Goal: Task Accomplishment & Management: Use online tool/utility

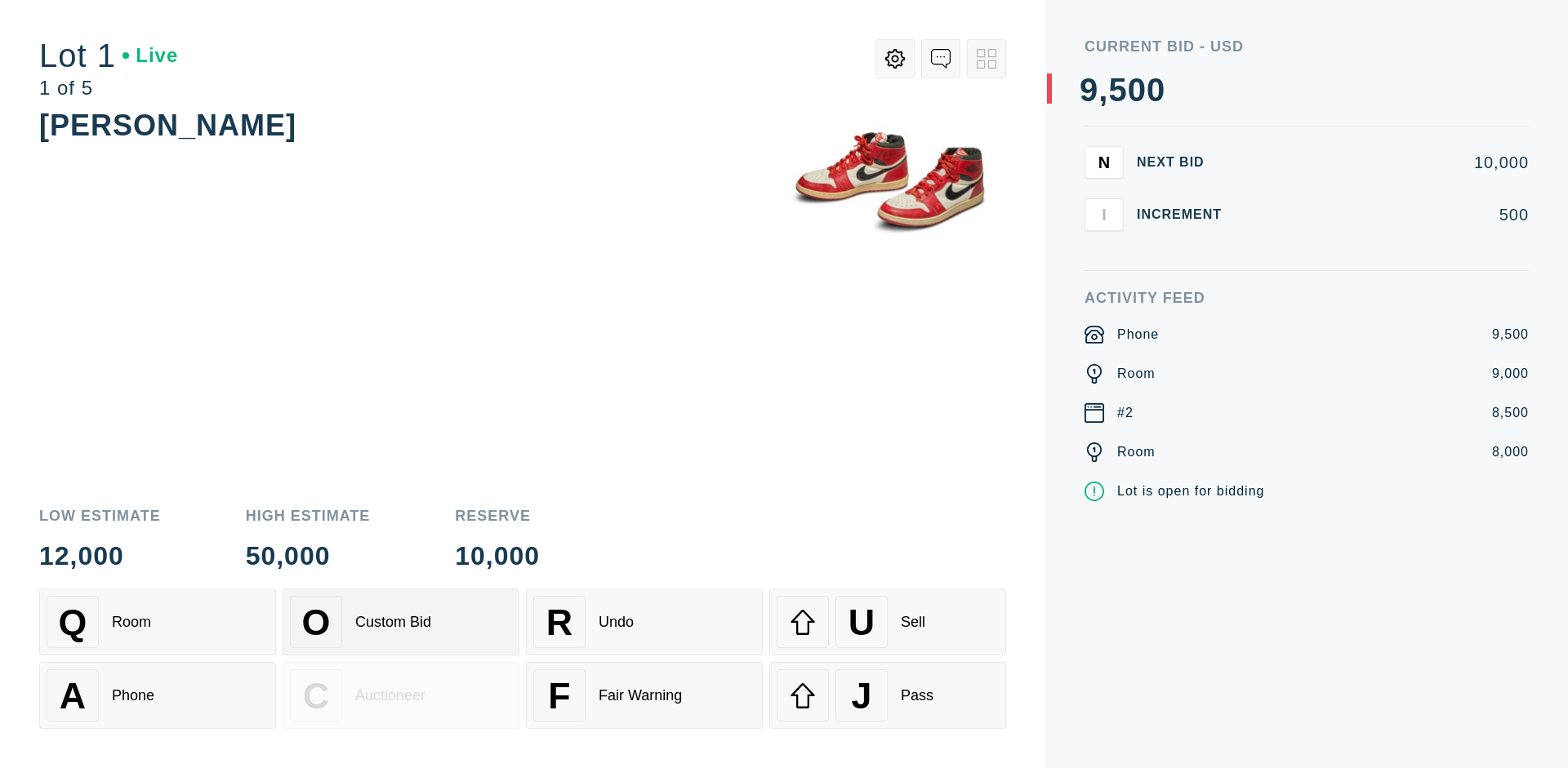
click at [401, 622] on div "Custom Bid" at bounding box center [394, 623] width 76 height 18
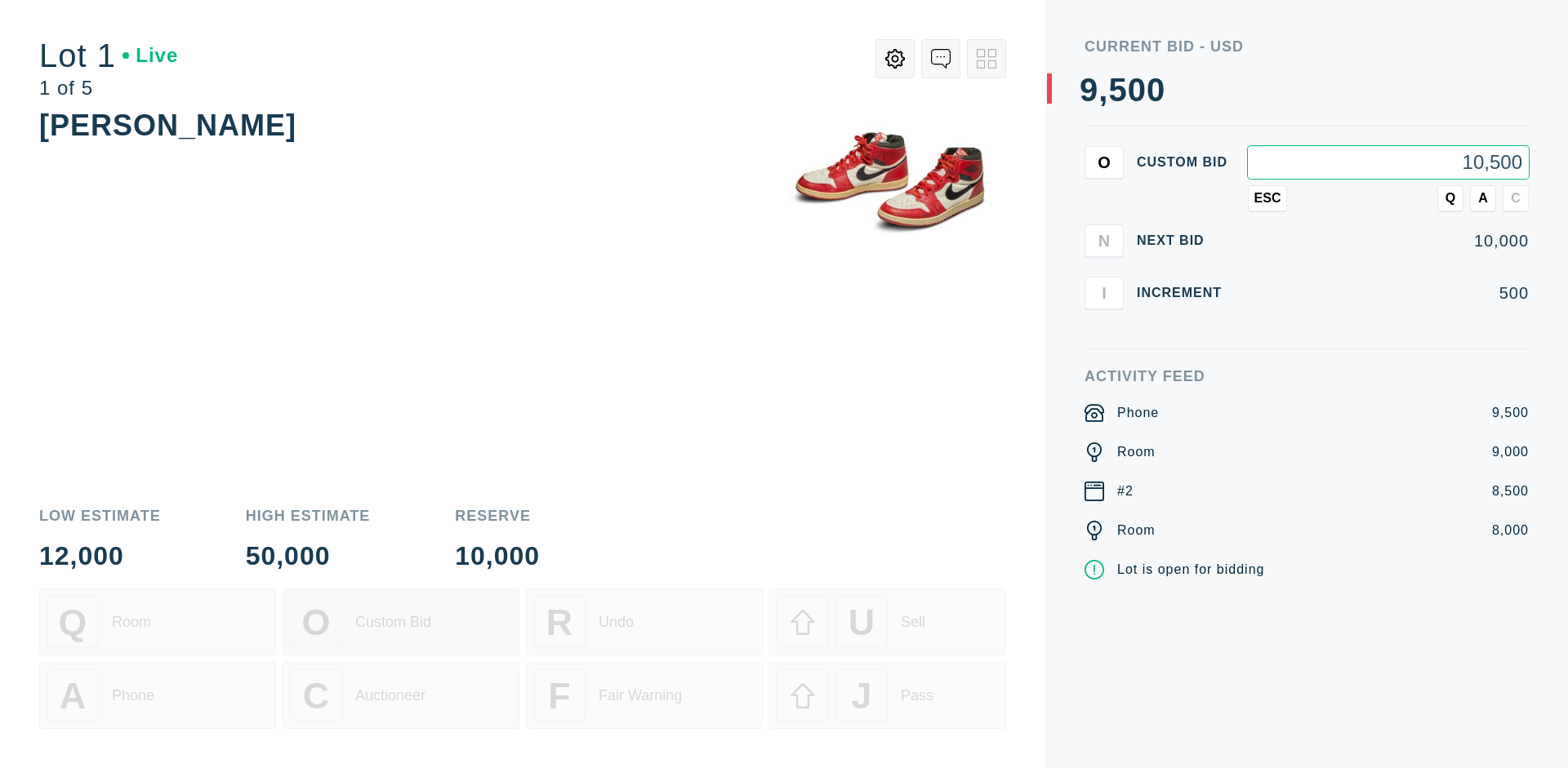
type input "10,500"
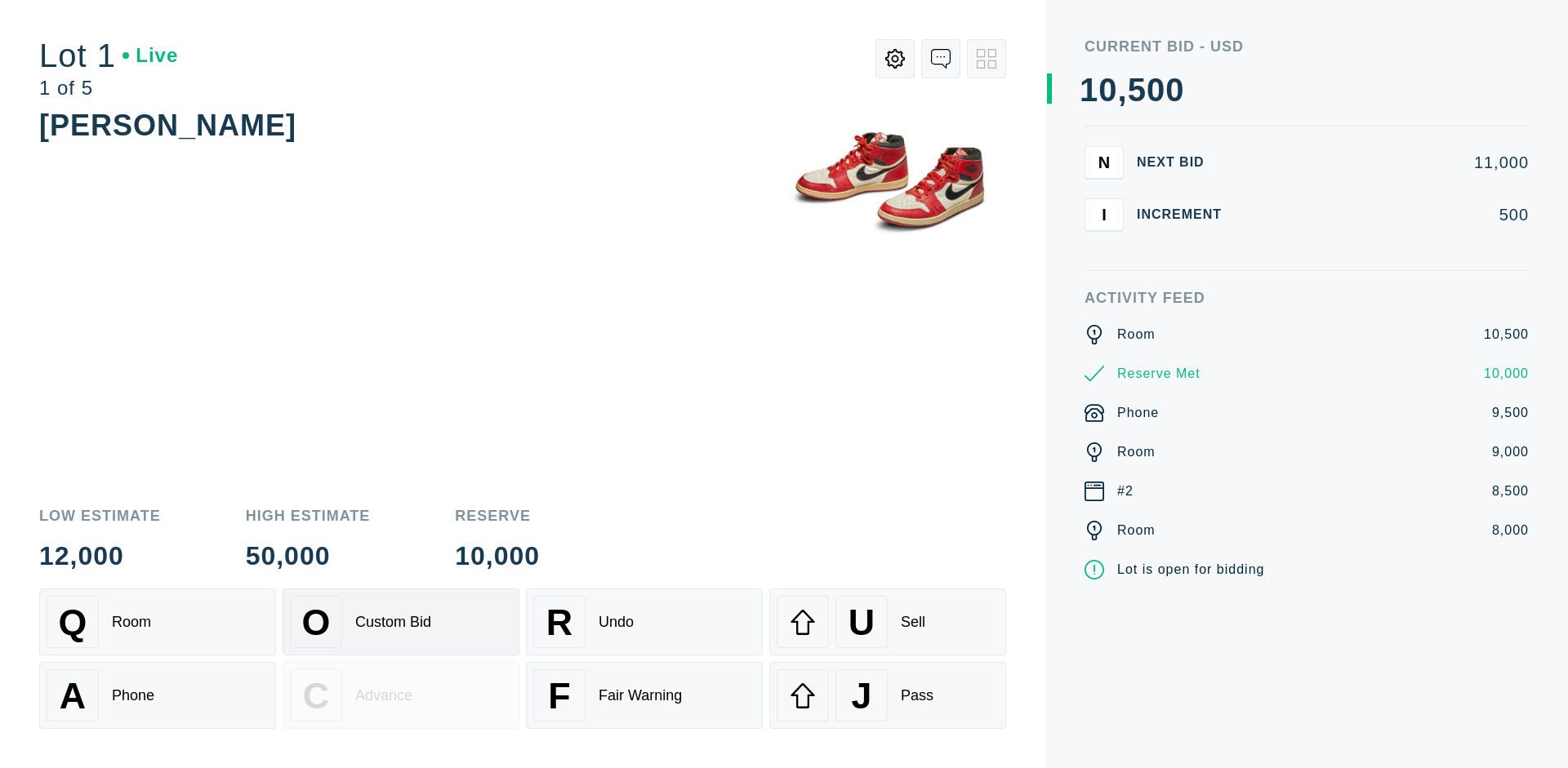
click at [401, 622] on div "Custom Bid" at bounding box center [394, 623] width 76 height 18
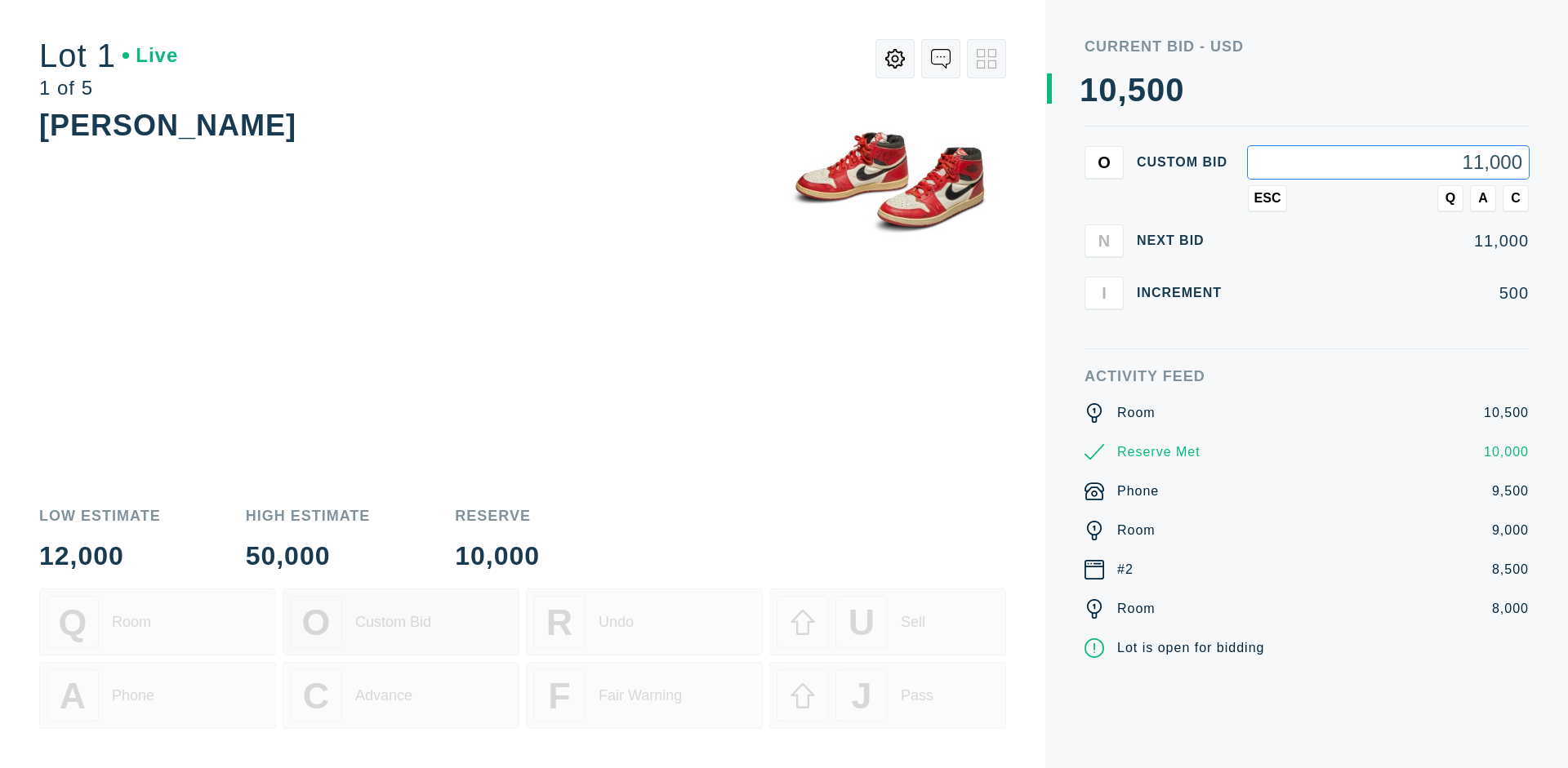
type input "11,000"
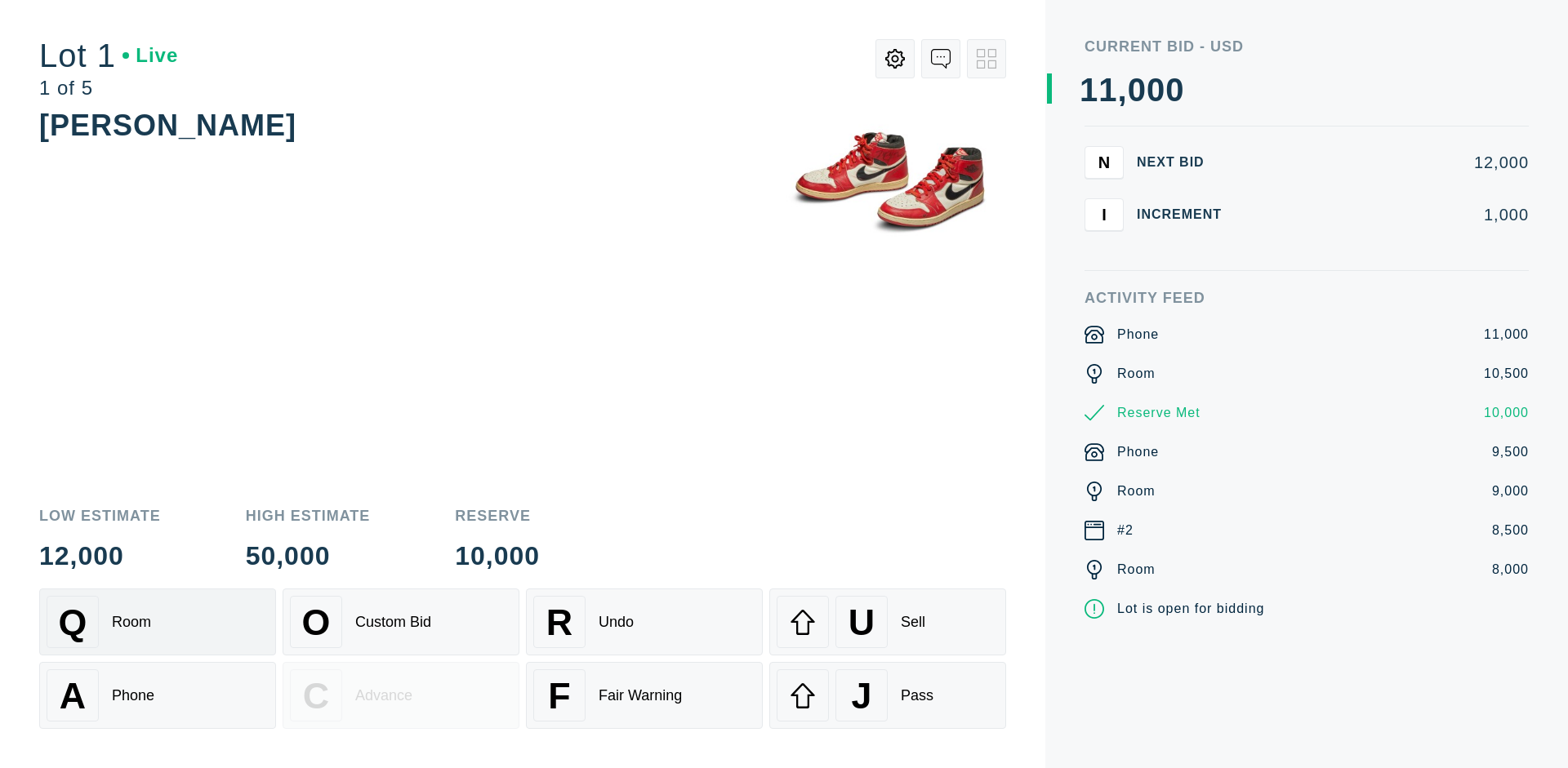
click at [158, 622] on div "Q Room" at bounding box center [158, 621] width 222 height 52
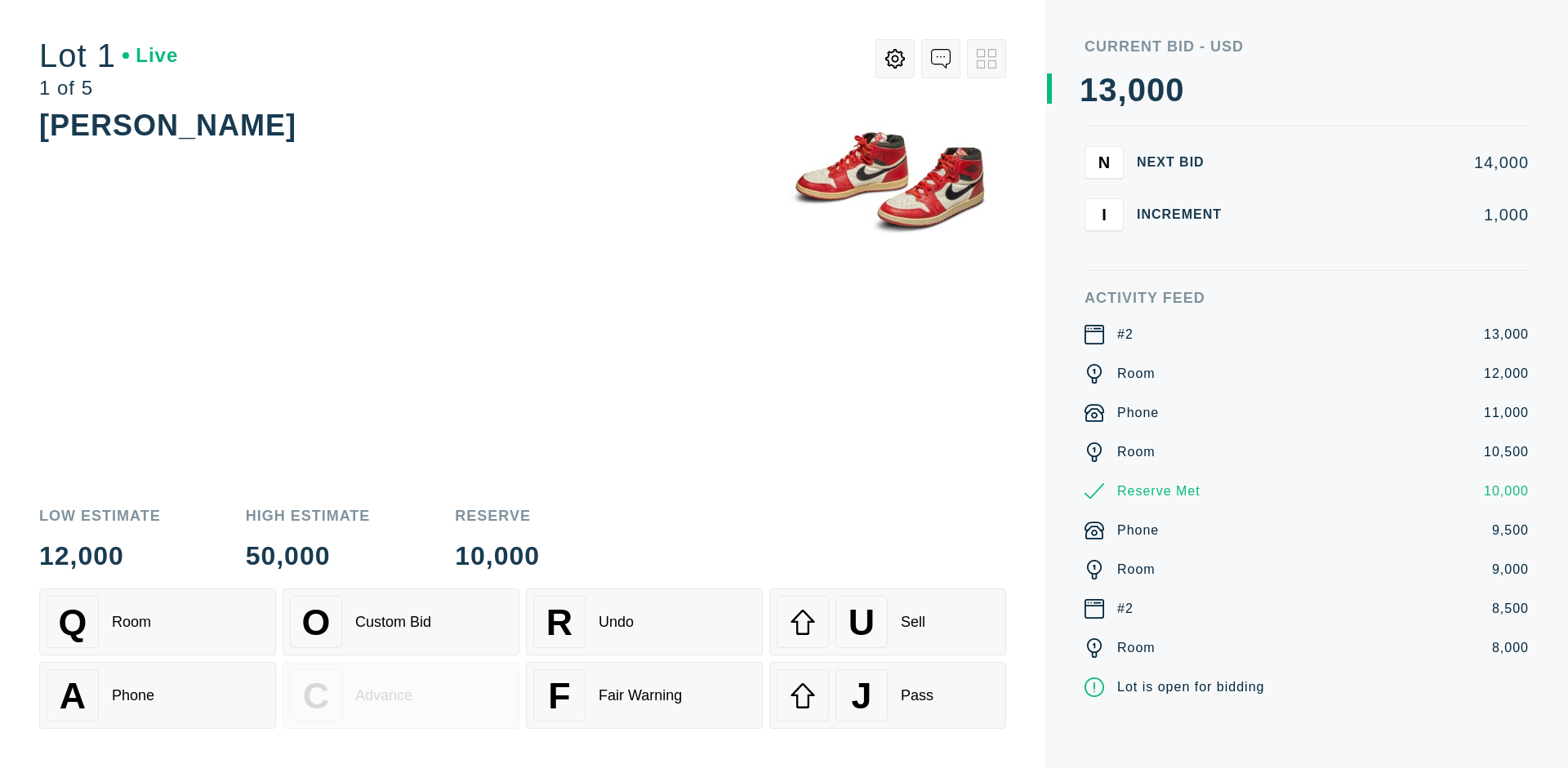
click at [158, 696] on div "A Phone" at bounding box center [158, 695] width 222 height 52
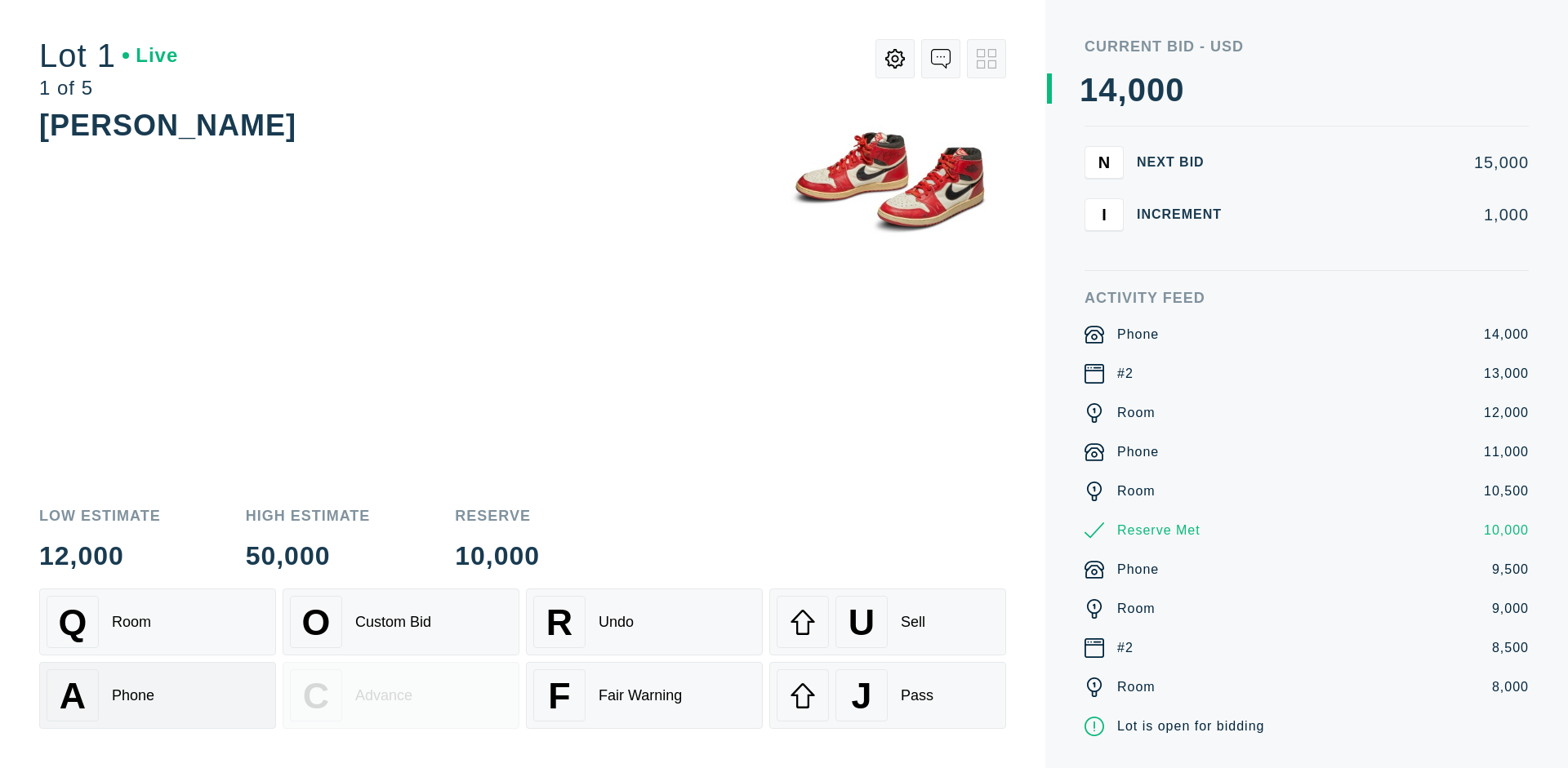
click at [158, 622] on div "Q Room" at bounding box center [158, 621] width 222 height 52
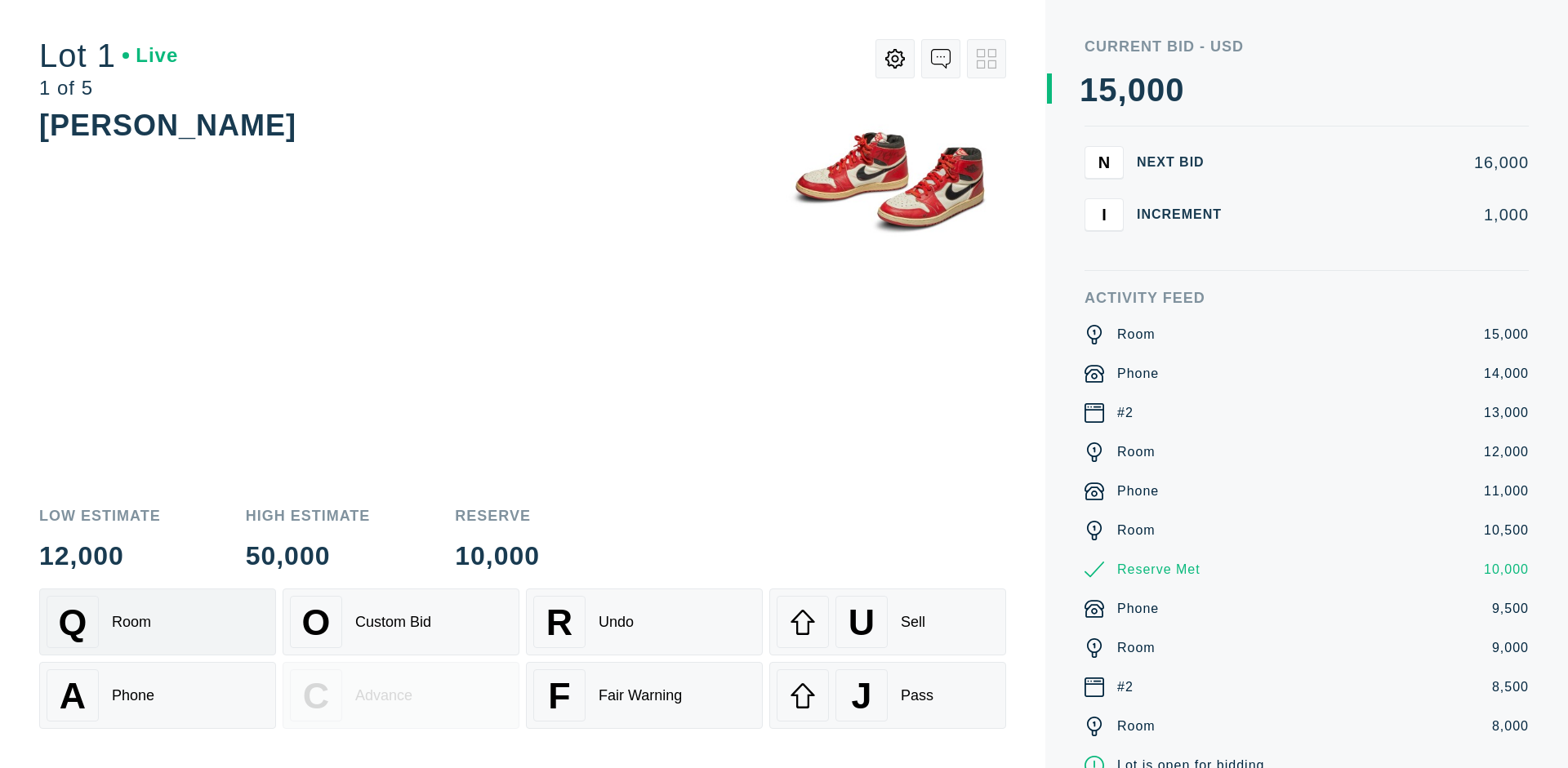
click at [645, 622] on div "R Undo" at bounding box center [644, 621] width 222 height 52
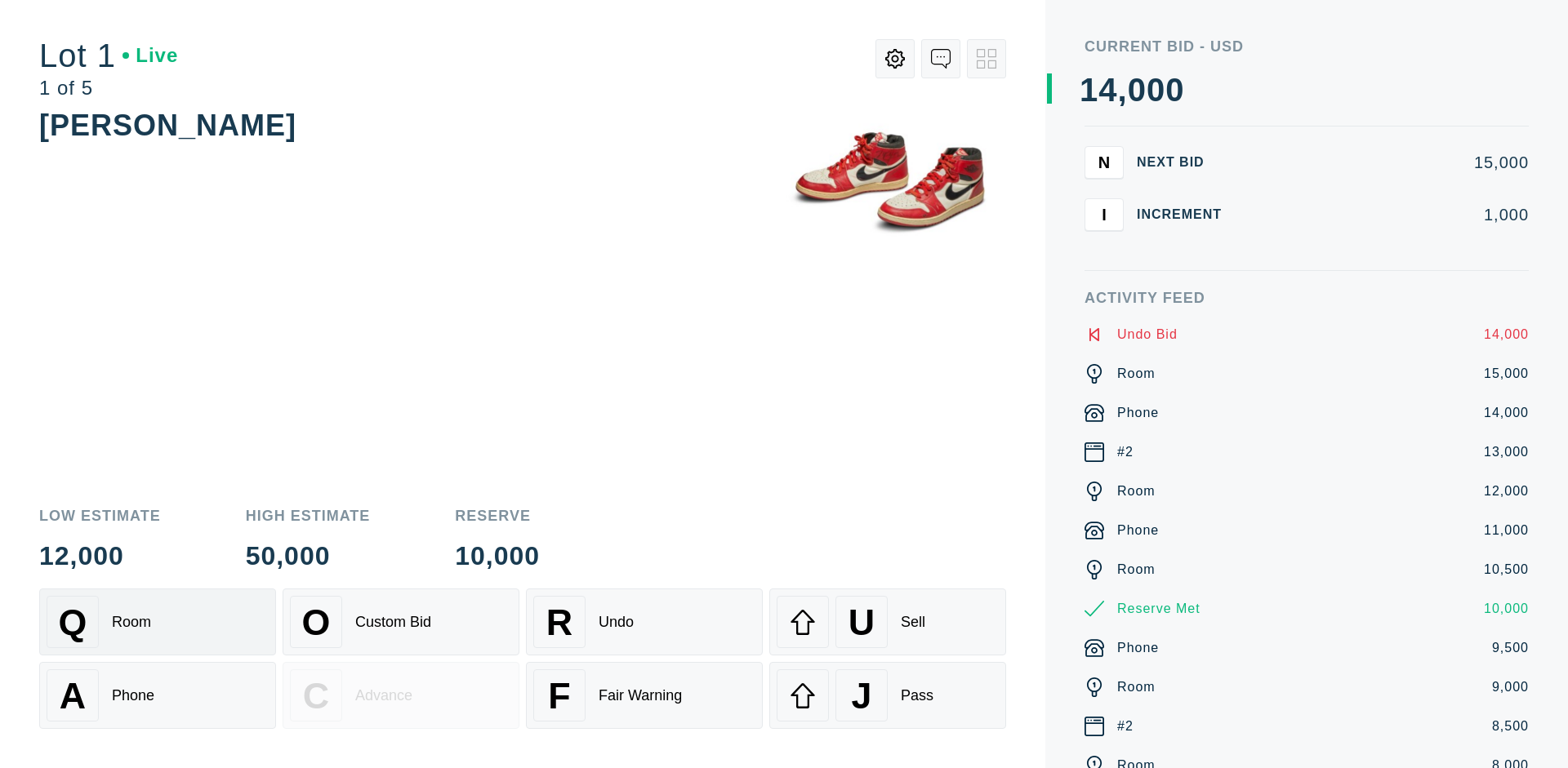
click at [158, 622] on div "Q Room" at bounding box center [158, 621] width 222 height 52
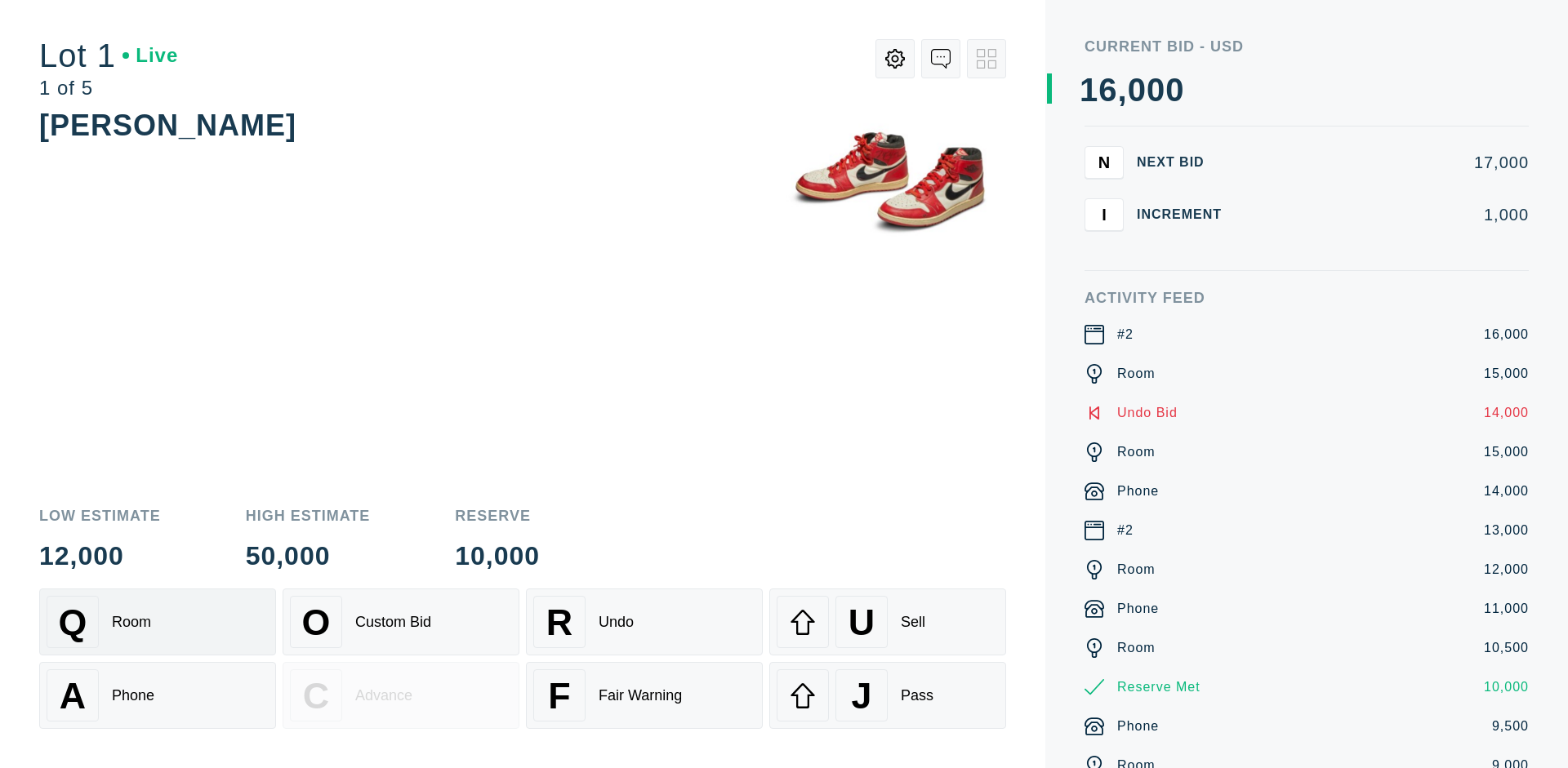
click at [158, 696] on div "A Phone" at bounding box center [158, 695] width 222 height 52
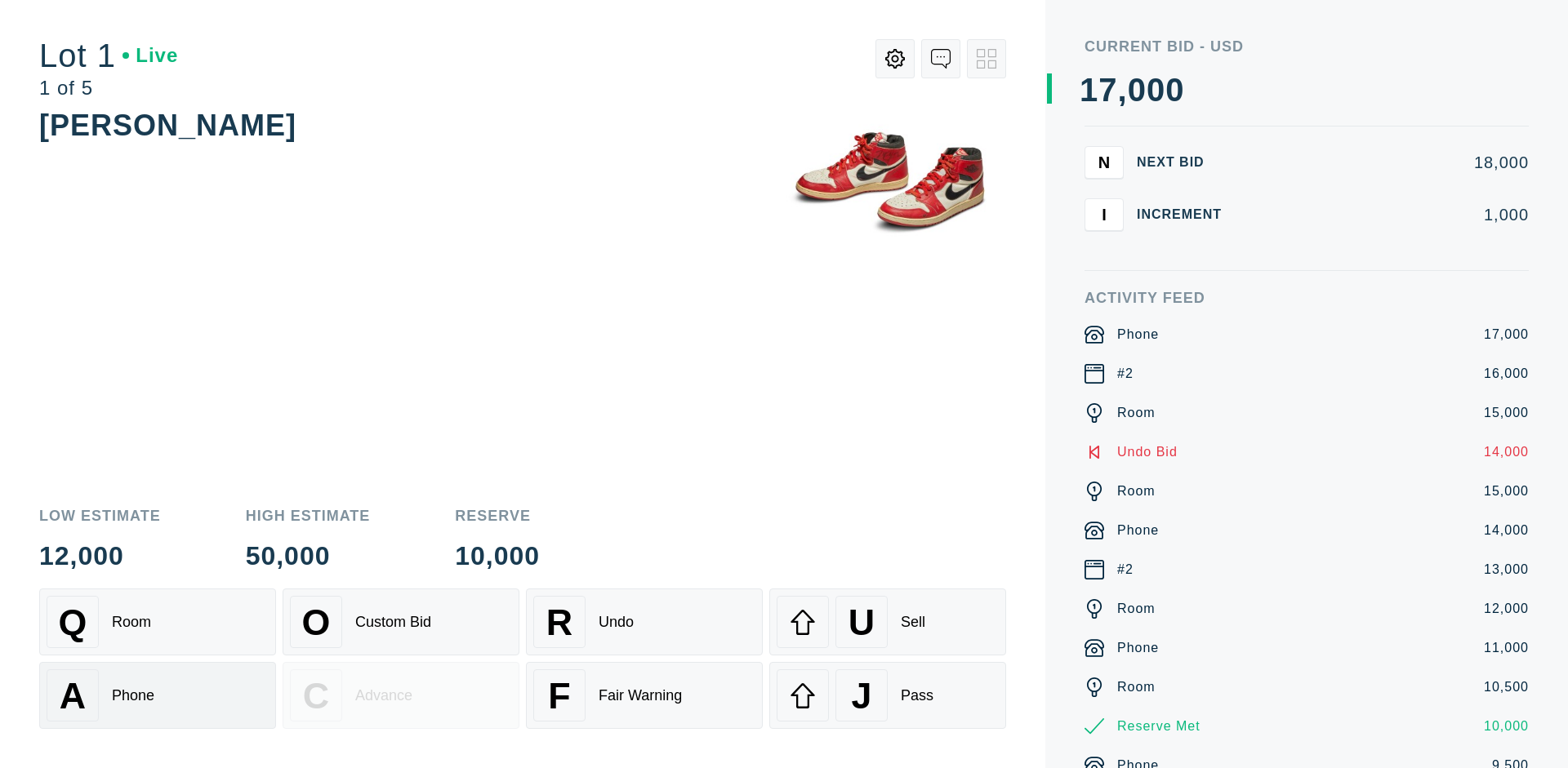
click at [158, 622] on div "Q Room" at bounding box center [158, 621] width 222 height 52
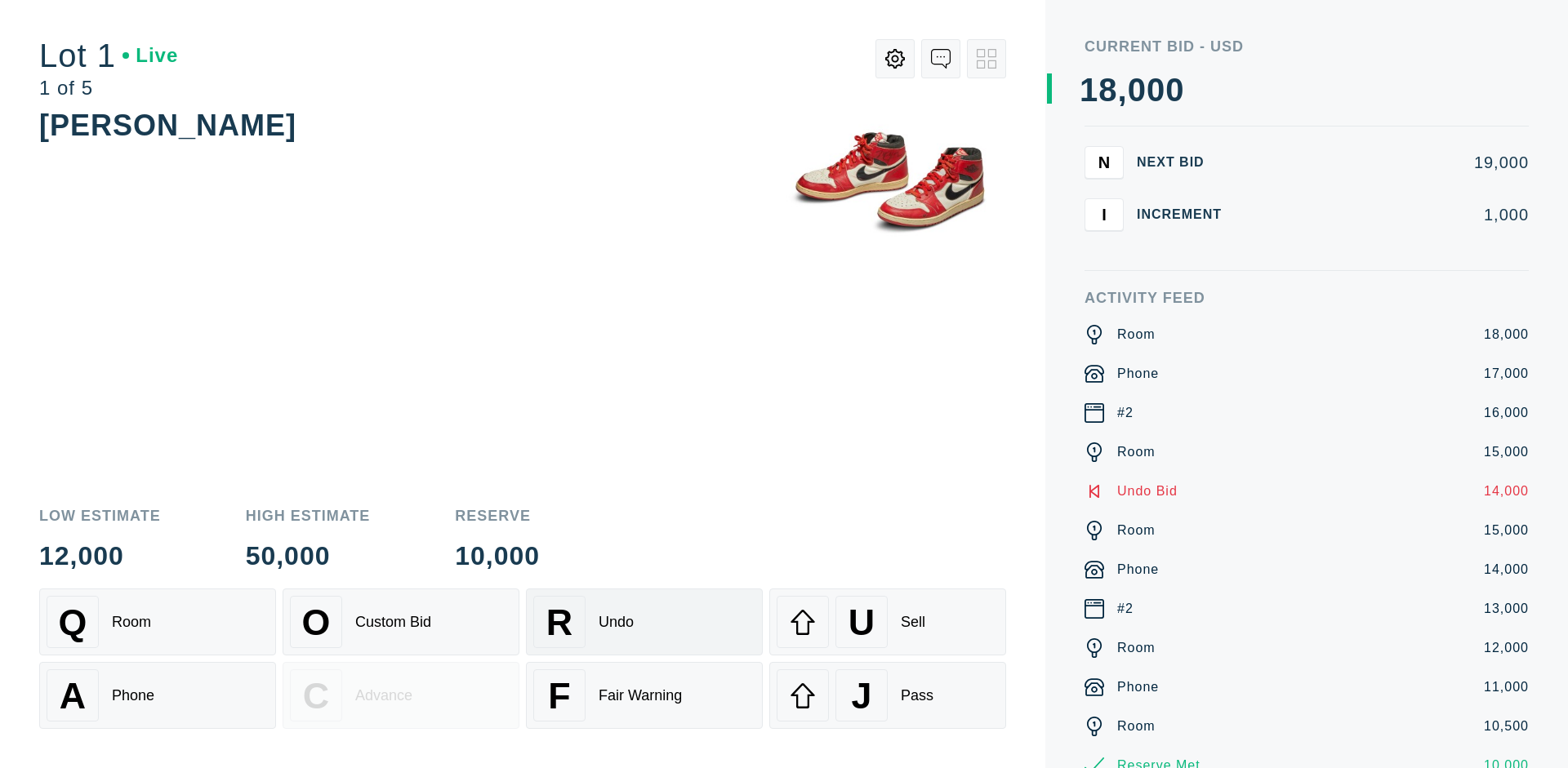
click at [645, 622] on div "R Undo" at bounding box center [644, 621] width 222 height 52
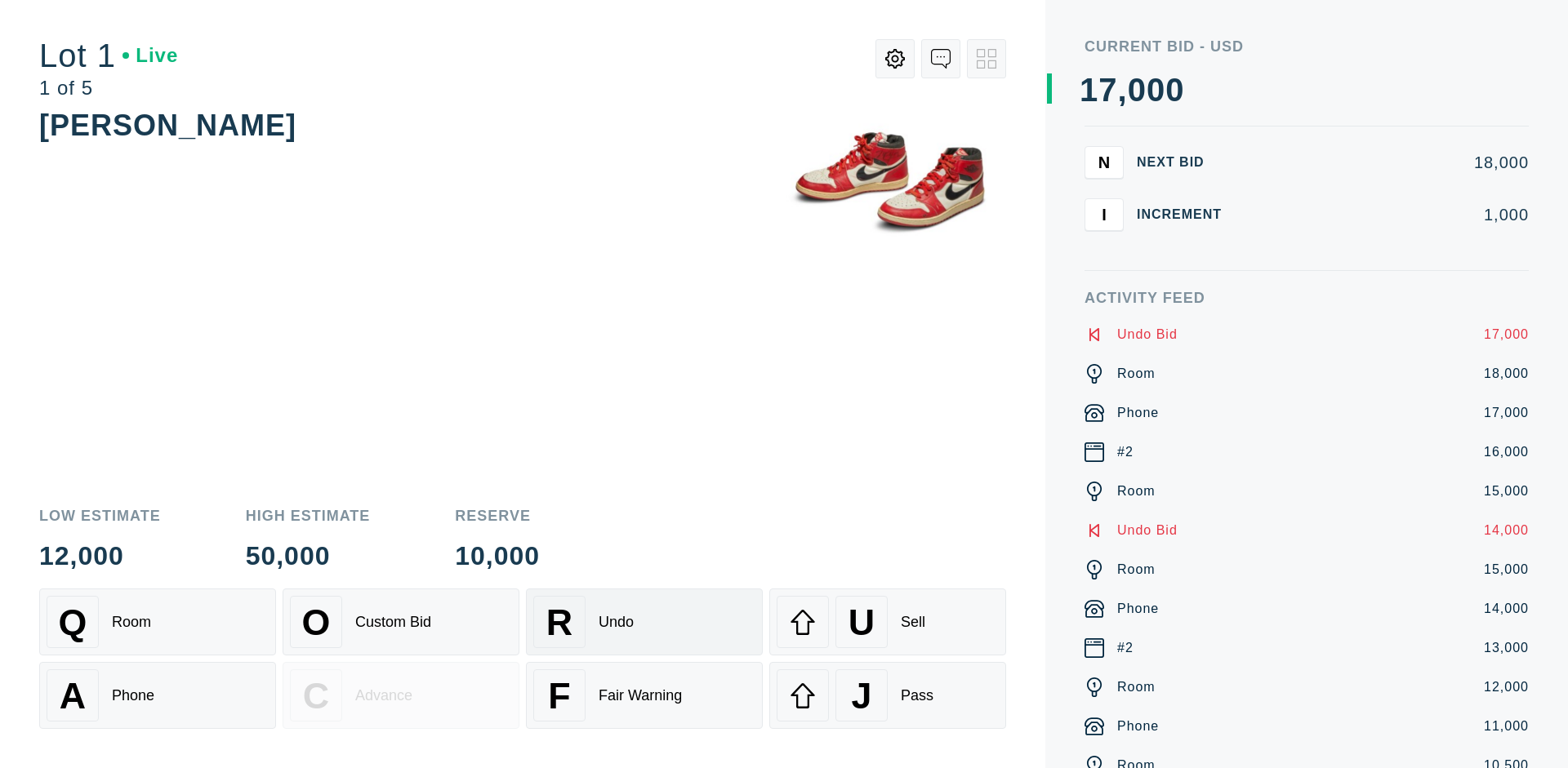
click at [888, 622] on div "U Sell" at bounding box center [888, 621] width 222 height 52
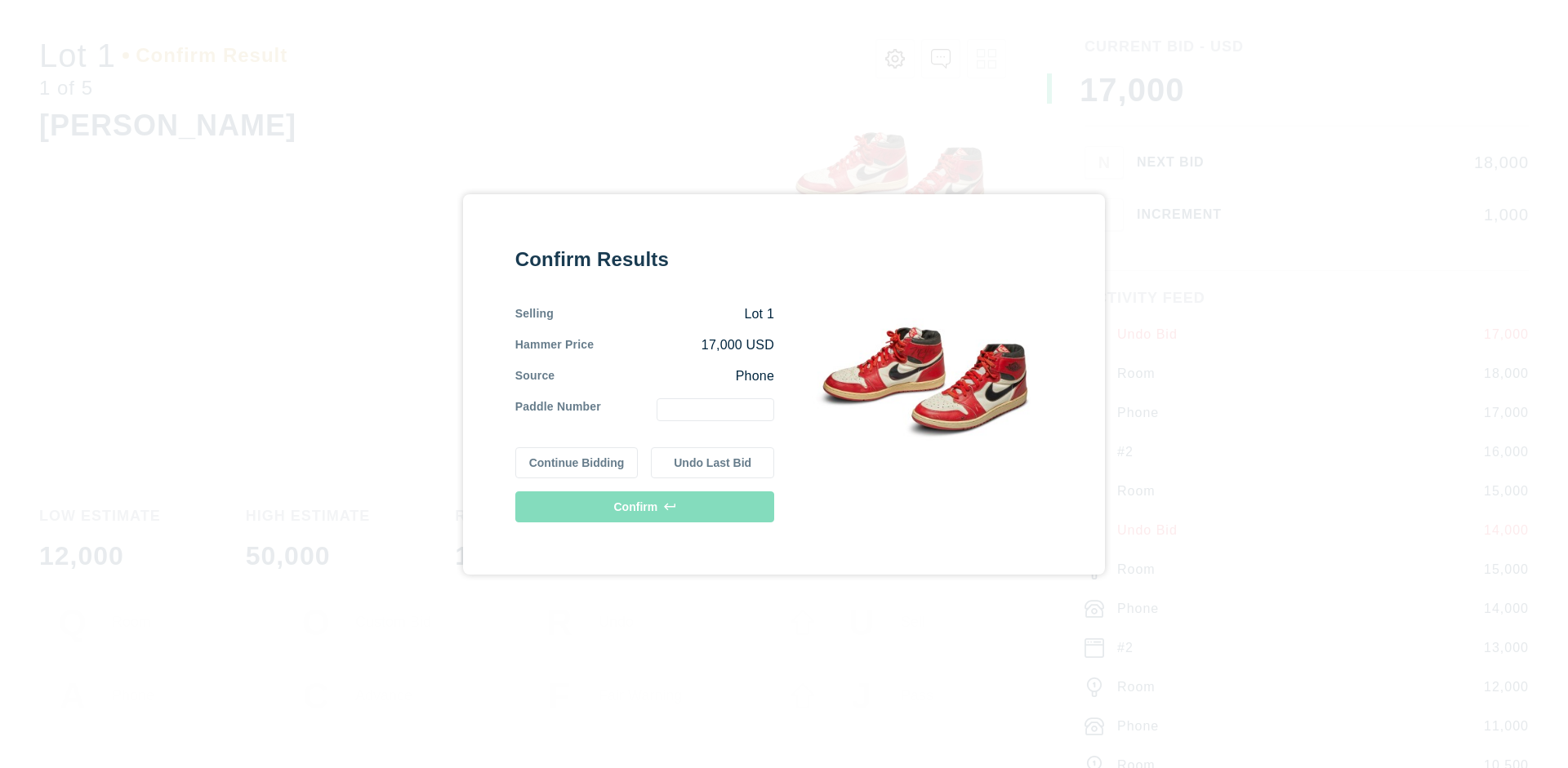
click at [577, 462] on button "Continue Bidding" at bounding box center [577, 463] width 123 height 31
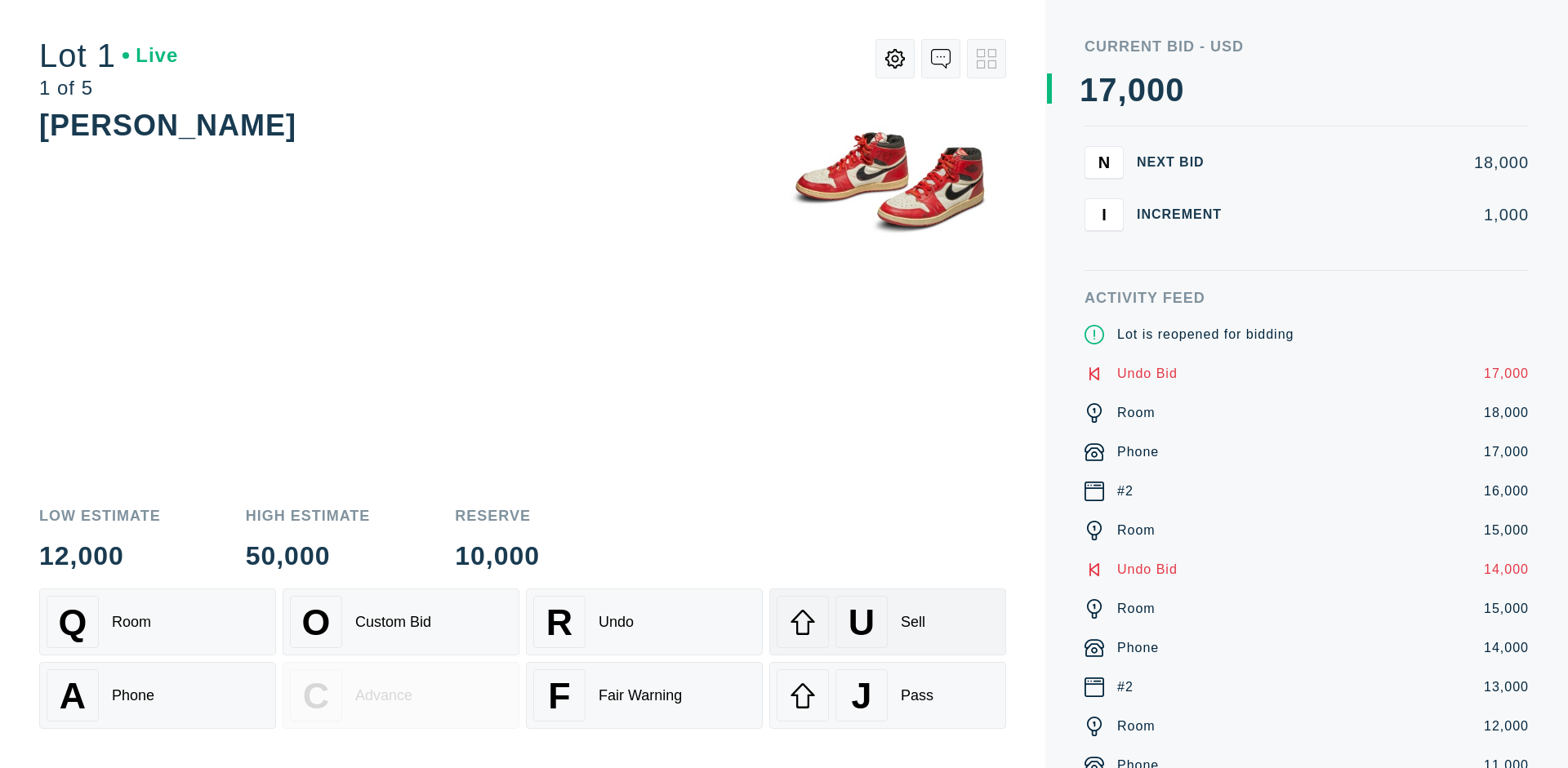
click at [888, 622] on div "U Sell" at bounding box center [888, 621] width 222 height 52
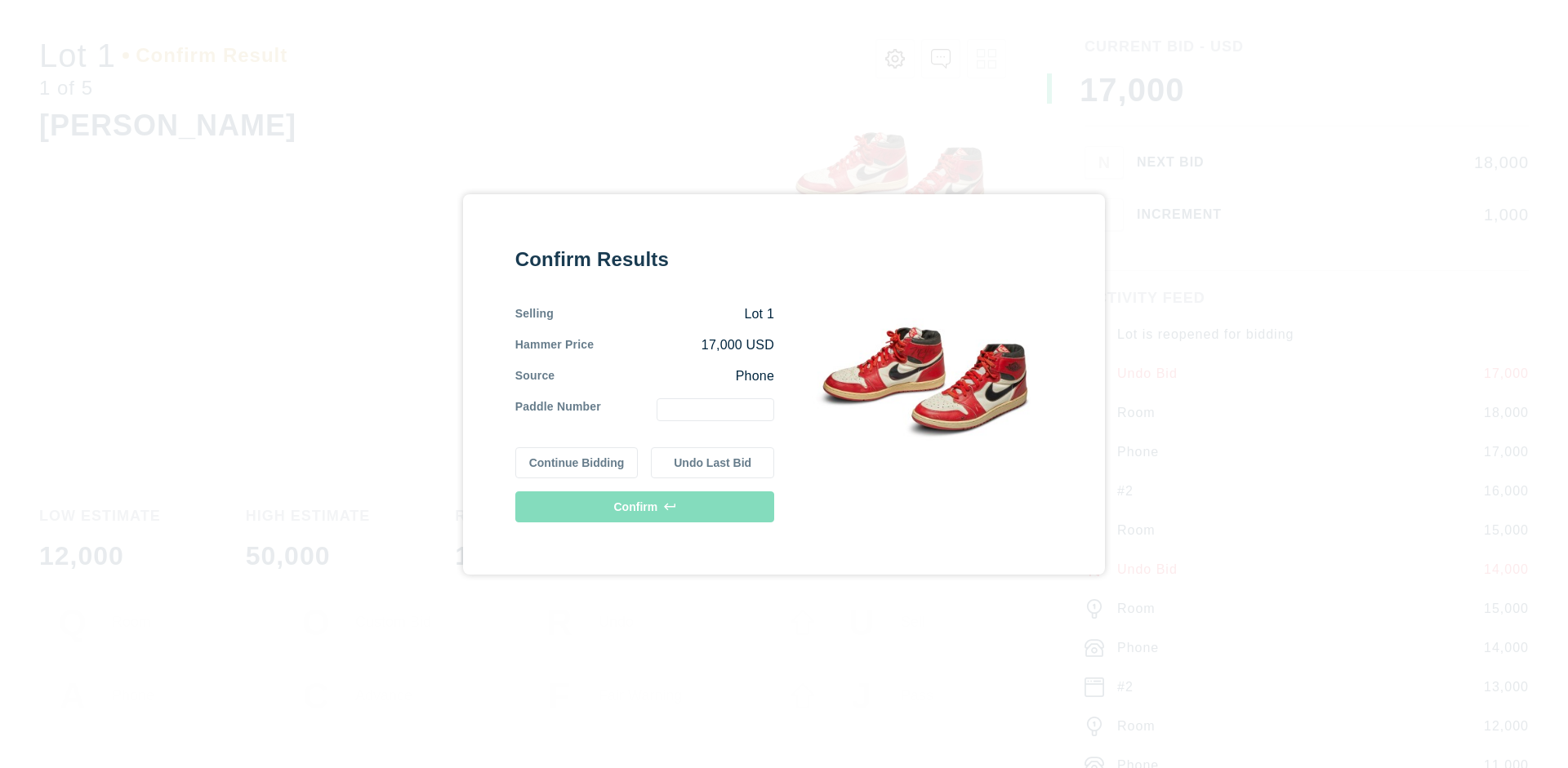
click at [713, 462] on button "Undo Last Bid" at bounding box center [712, 463] width 123 height 31
click at [577, 459] on button "Continue Bidding" at bounding box center [577, 463] width 123 height 31
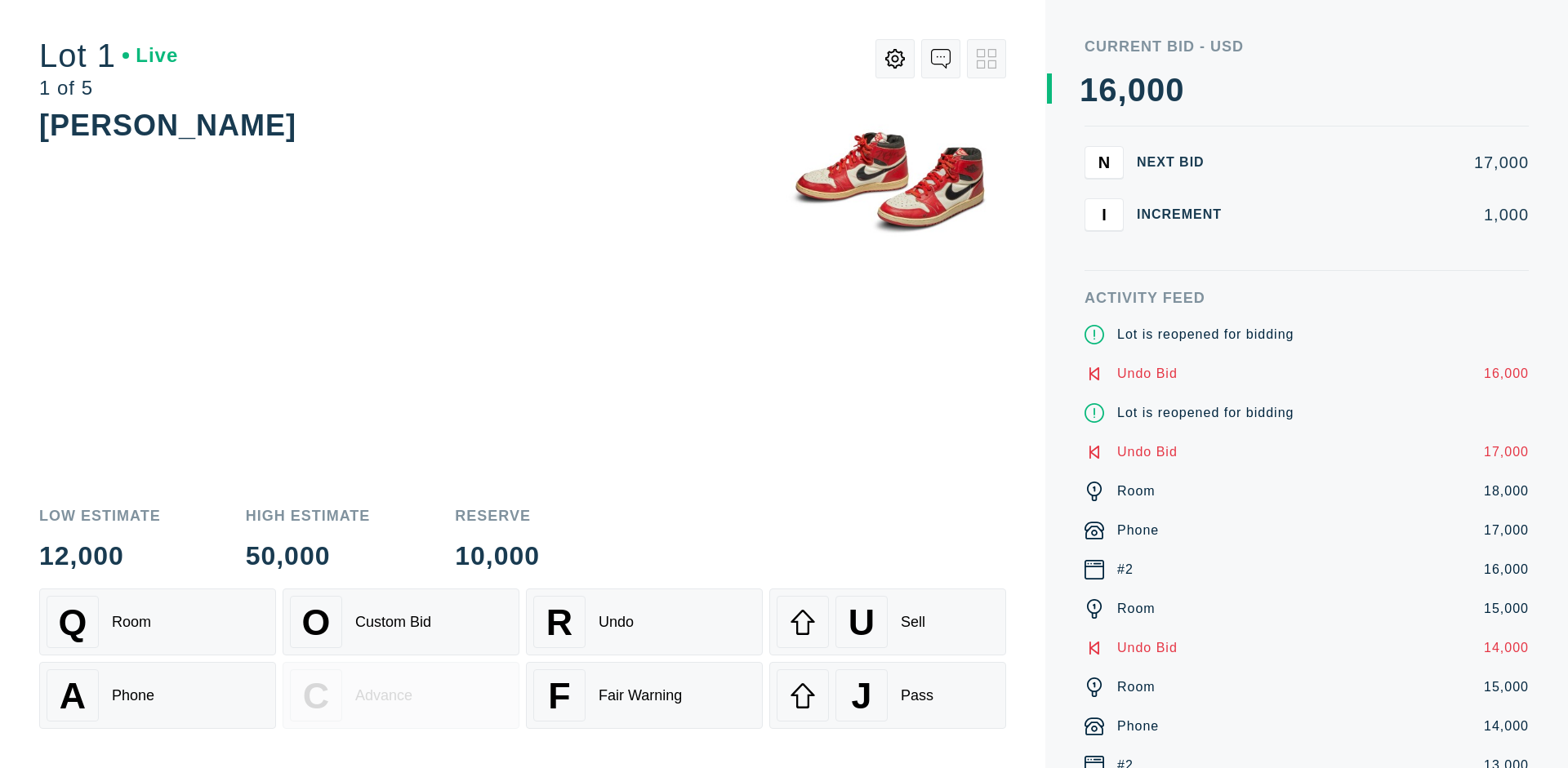
click at [888, 696] on div "J Pass" at bounding box center [888, 695] width 222 height 52
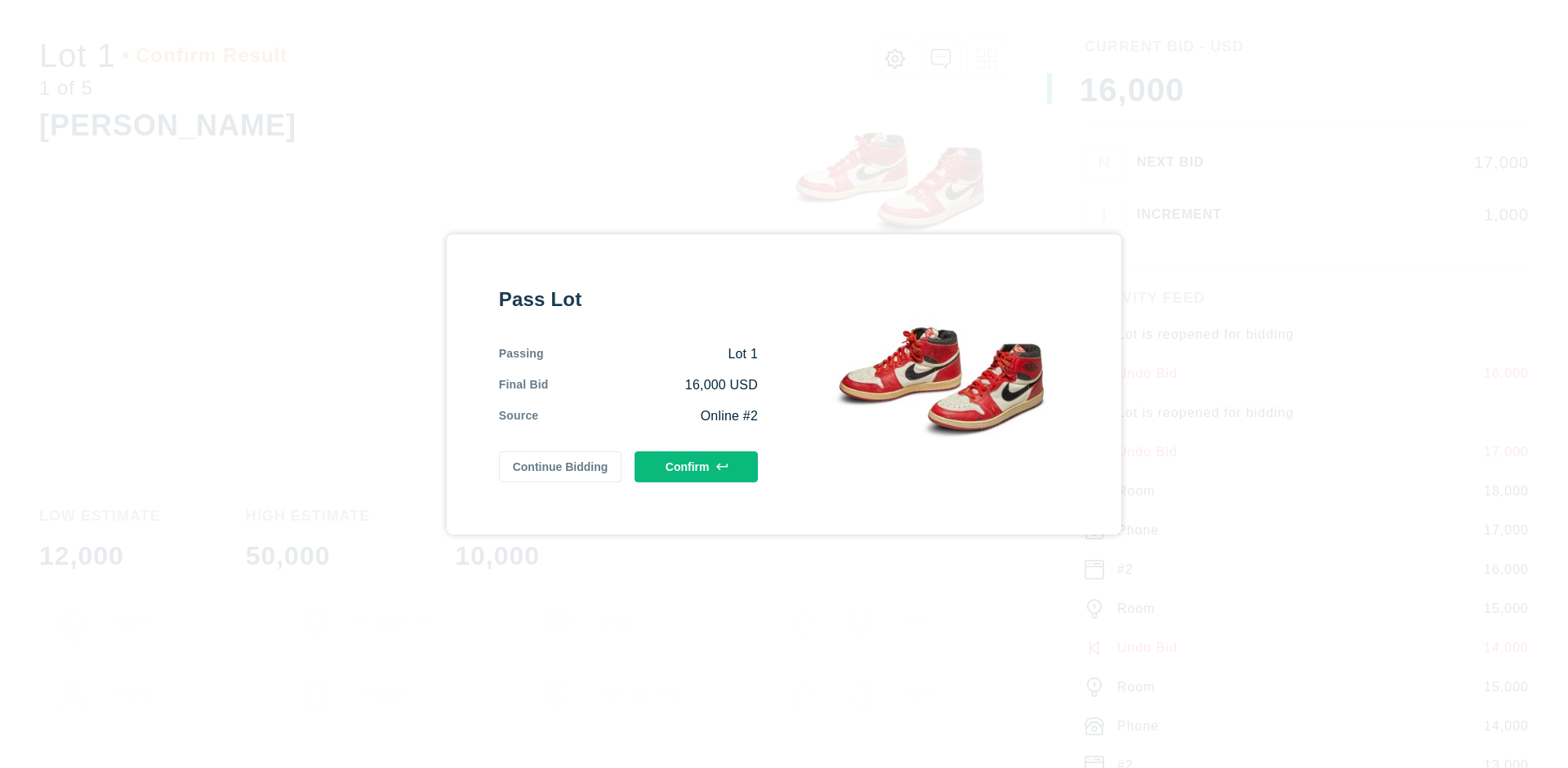
click at [697, 466] on button "Confirm" at bounding box center [697, 467] width 123 height 31
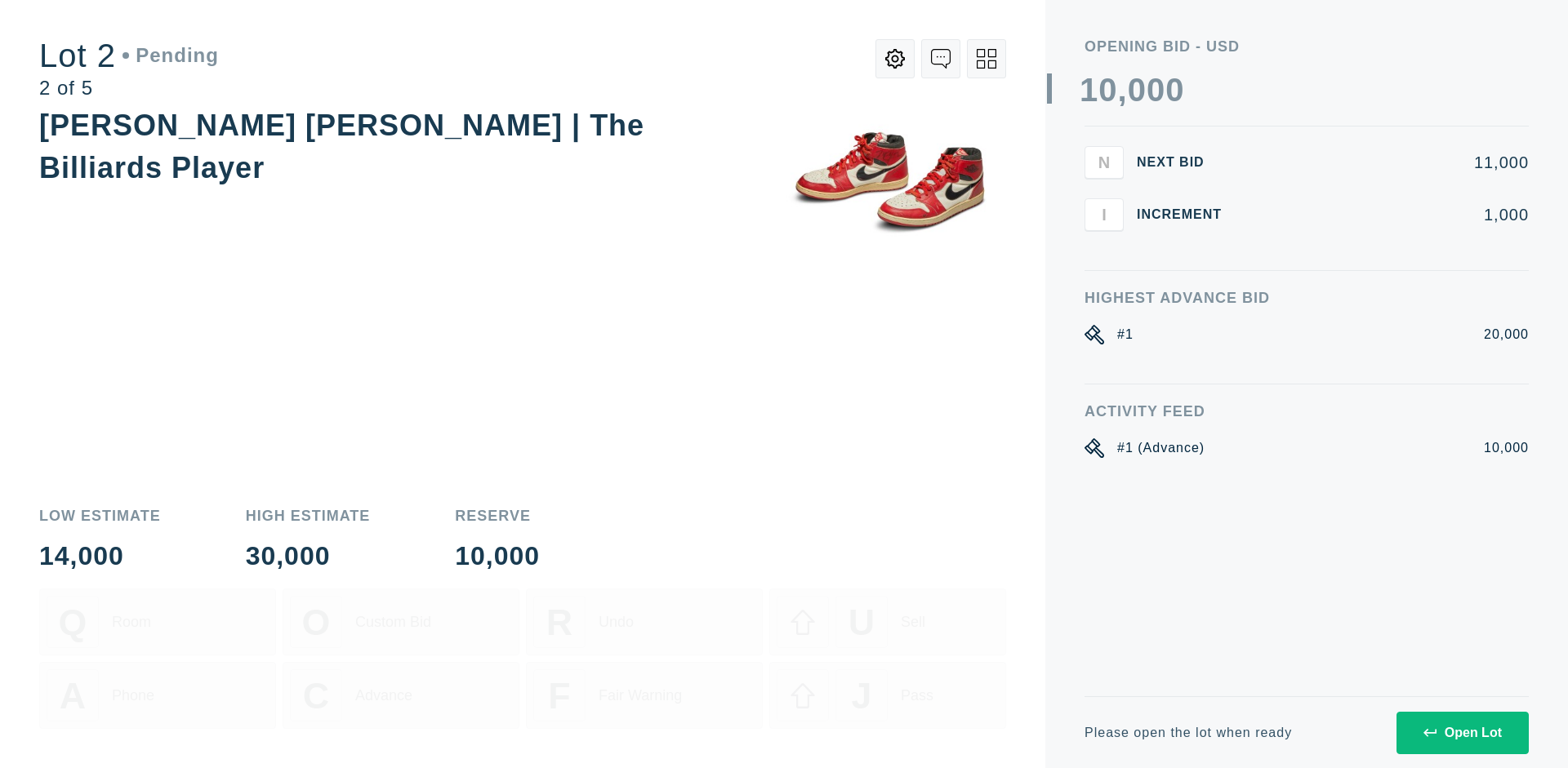
click at [1462, 733] on div "Open Lot" at bounding box center [1463, 733] width 78 height 15
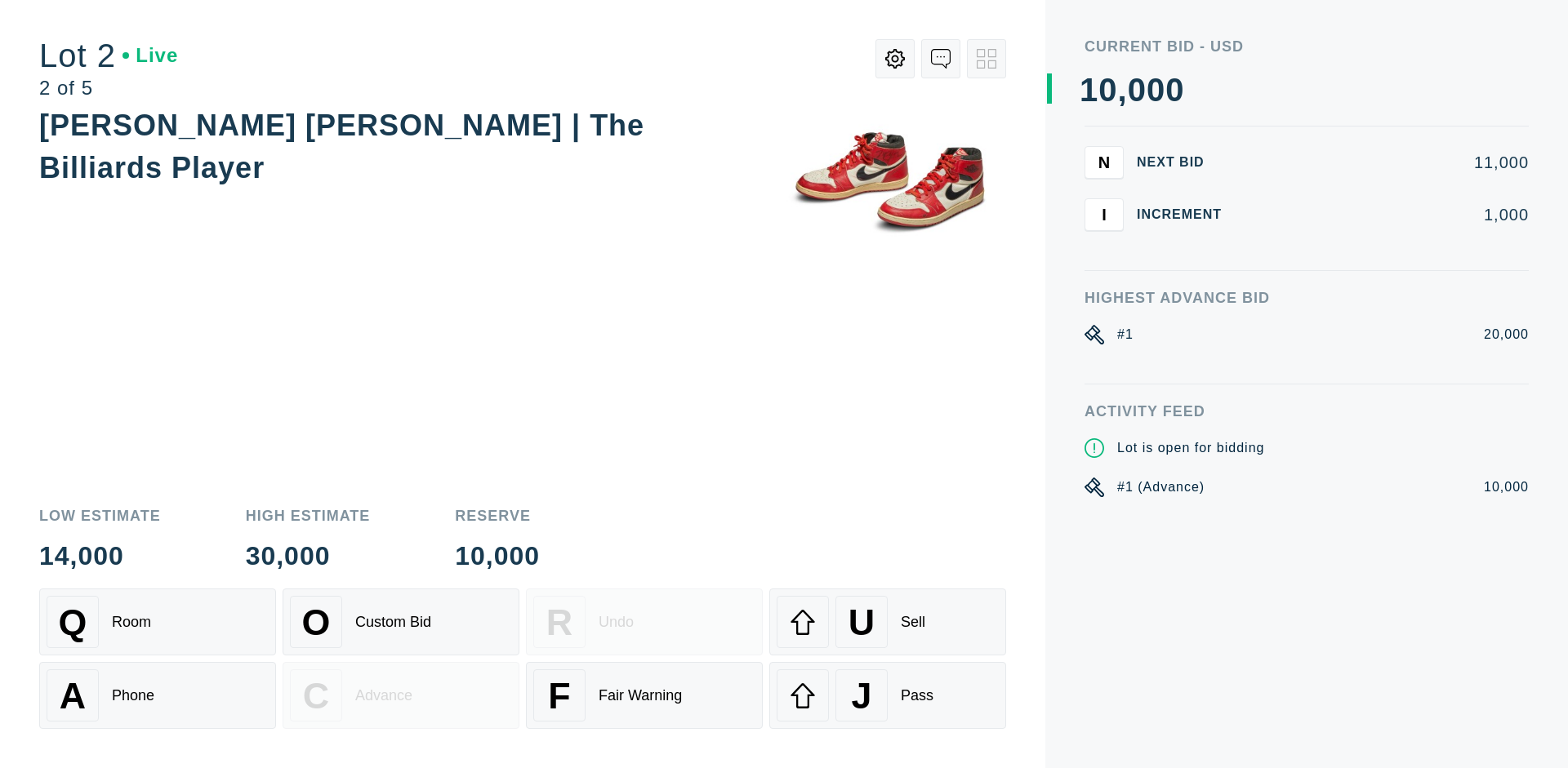
click at [158, 622] on div "Q Room" at bounding box center [158, 621] width 222 height 52
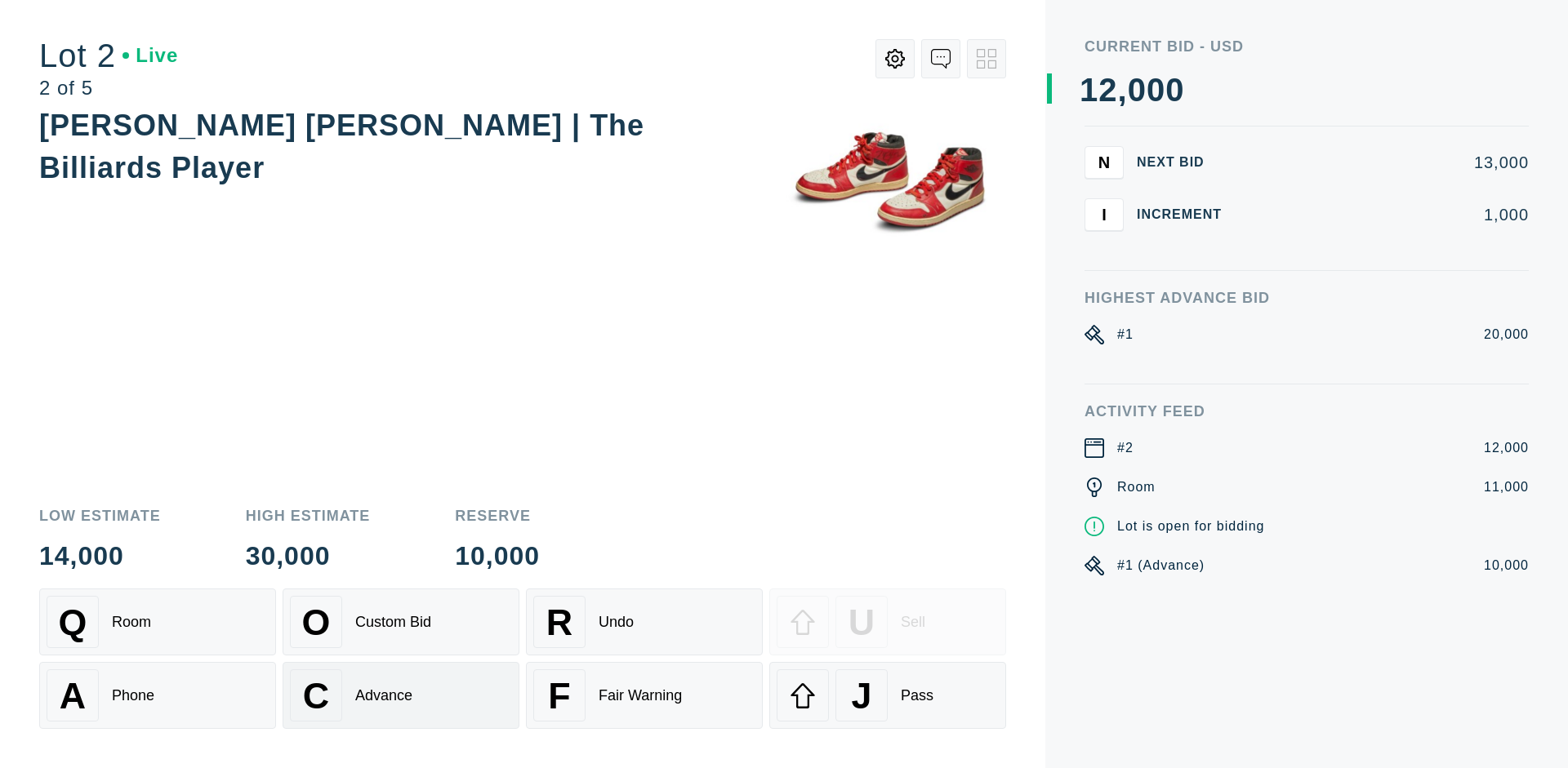
click at [401, 696] on div "Advance" at bounding box center [384, 696] width 57 height 18
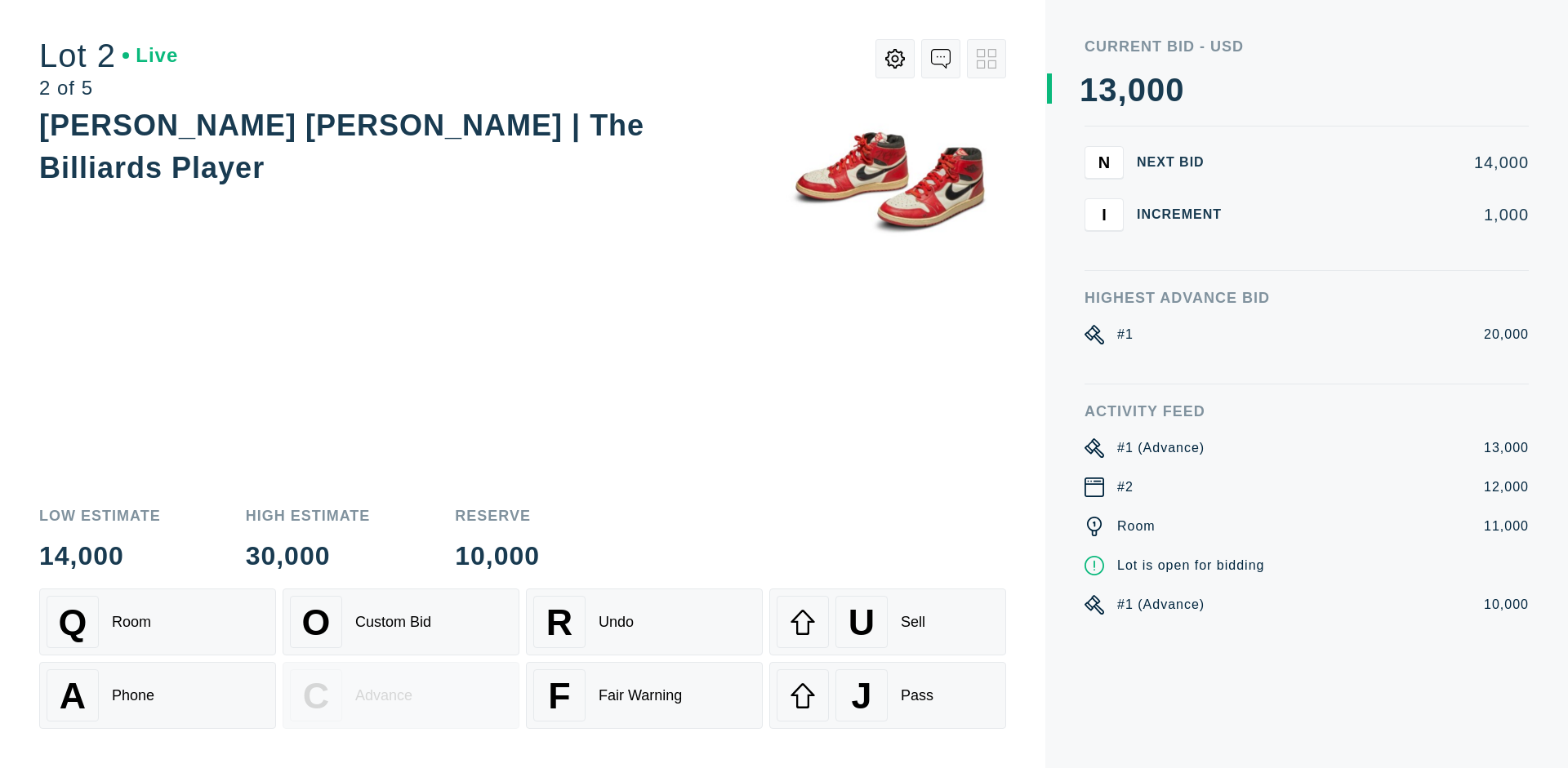
click at [888, 622] on div "U Sell" at bounding box center [888, 621] width 222 height 52
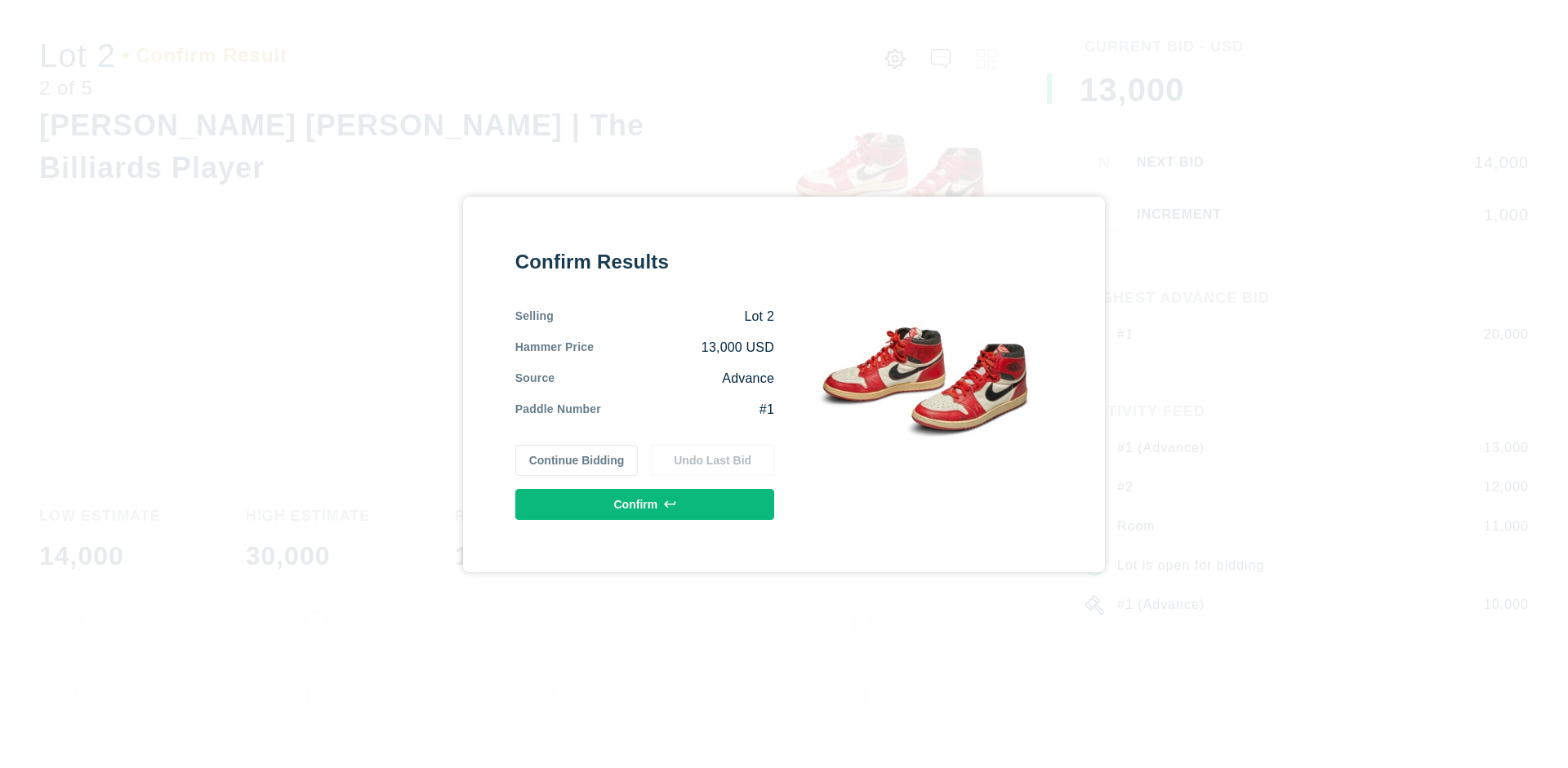
click at [645, 504] on button "Confirm" at bounding box center [645, 504] width 259 height 31
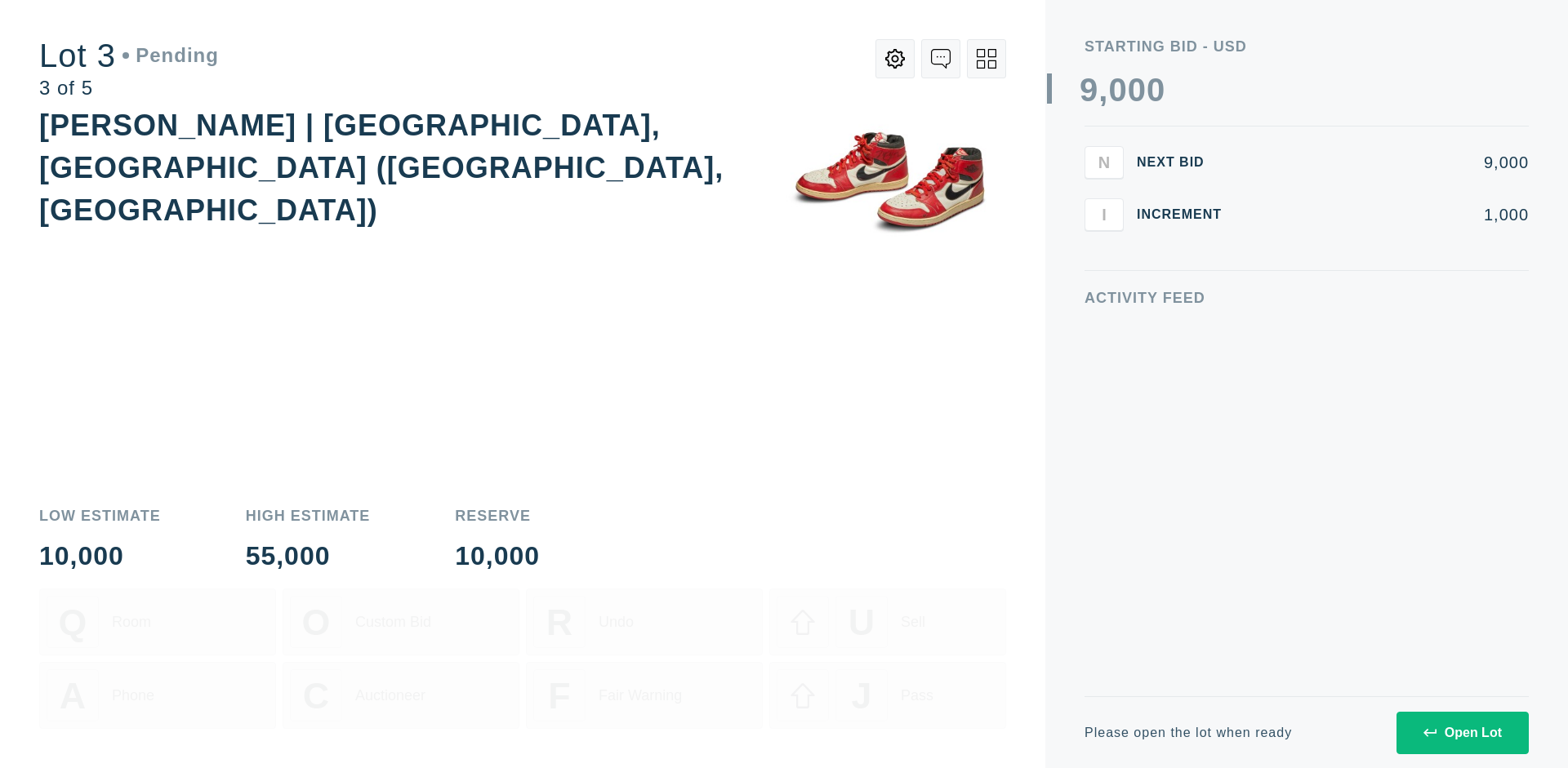
click at [1462, 733] on div "Open Lot" at bounding box center [1463, 733] width 78 height 15
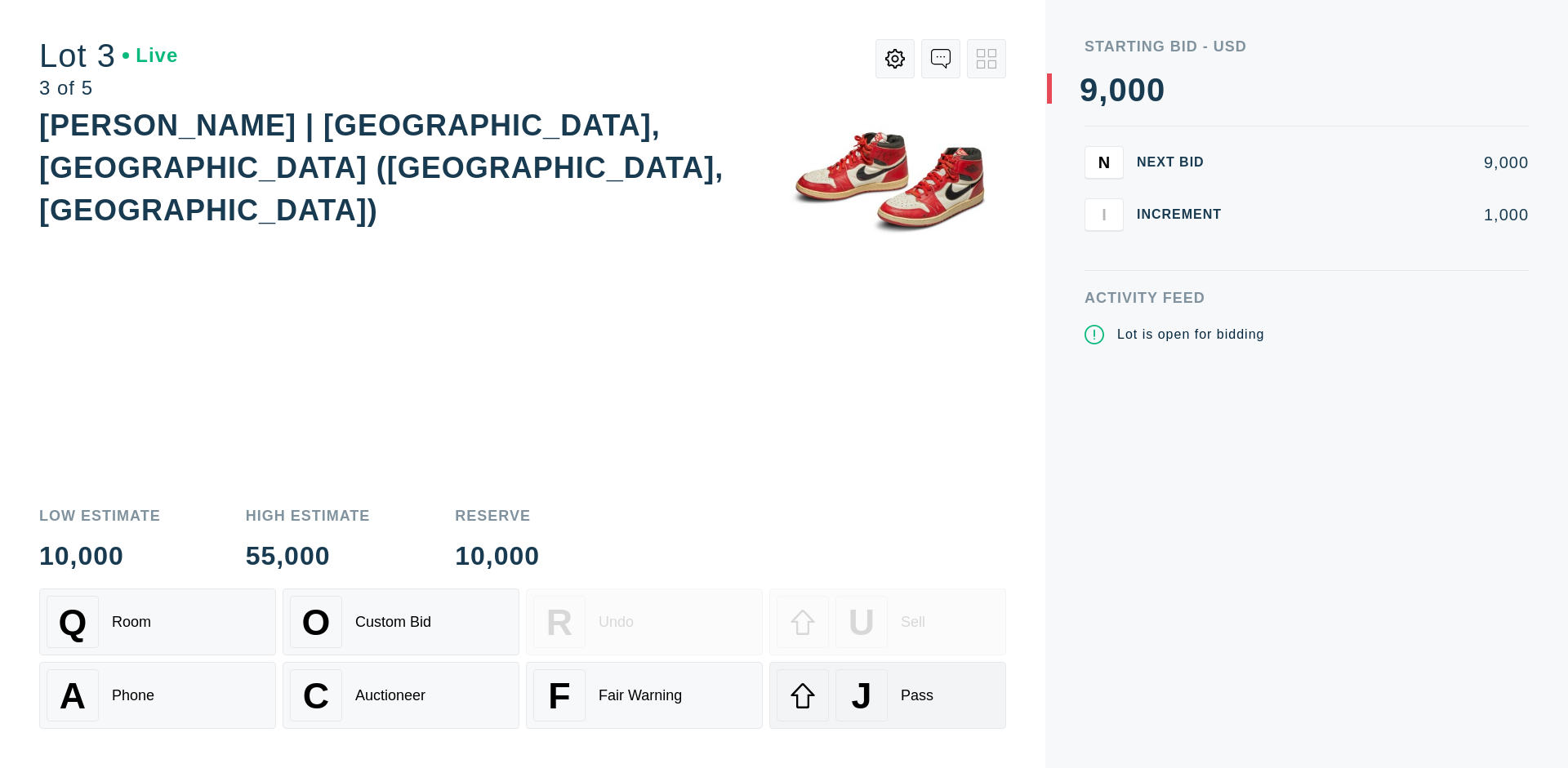
click at [888, 696] on div "J Pass" at bounding box center [888, 695] width 222 height 52
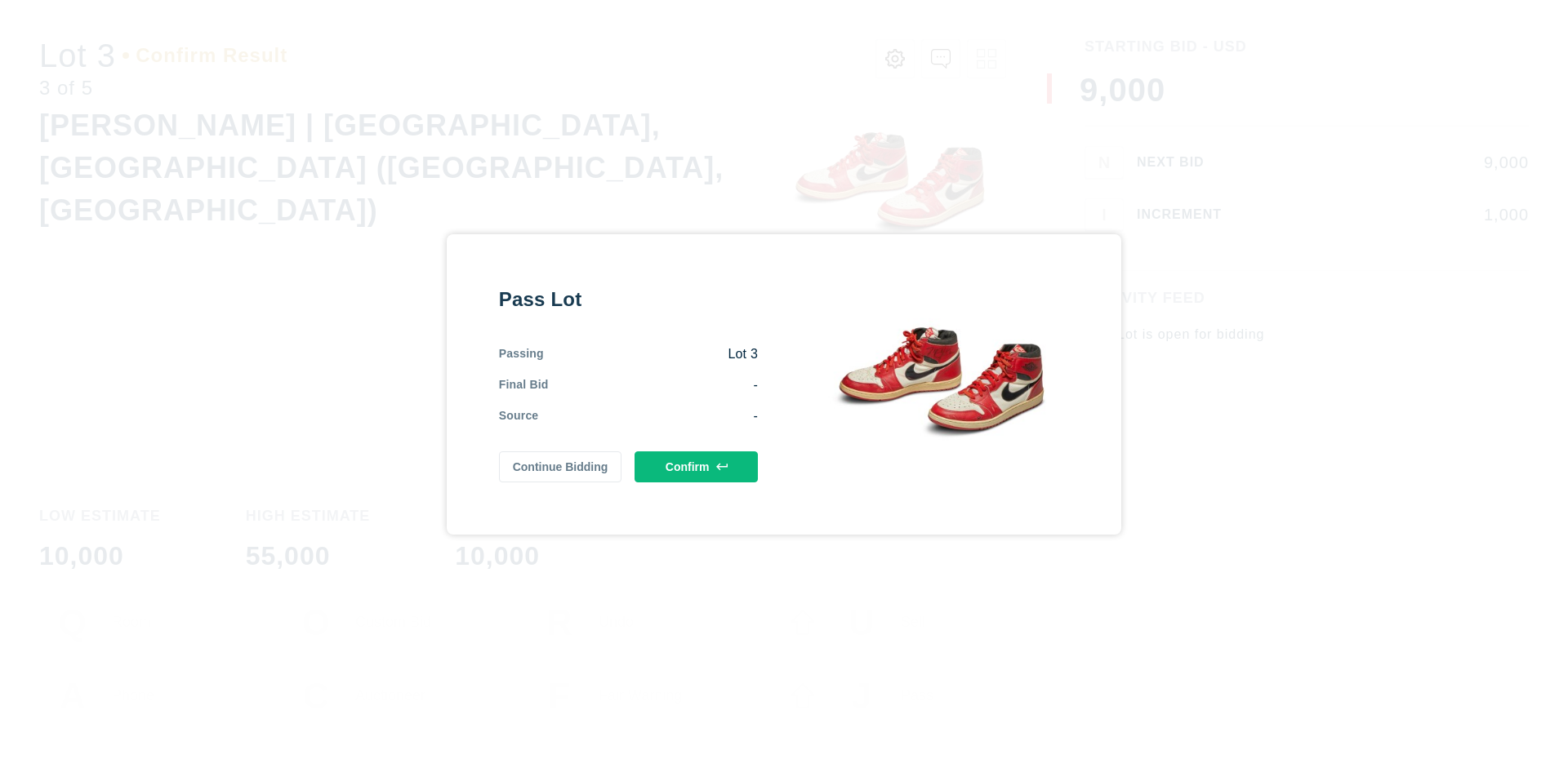
click at [697, 466] on button "Confirm" at bounding box center [697, 467] width 123 height 31
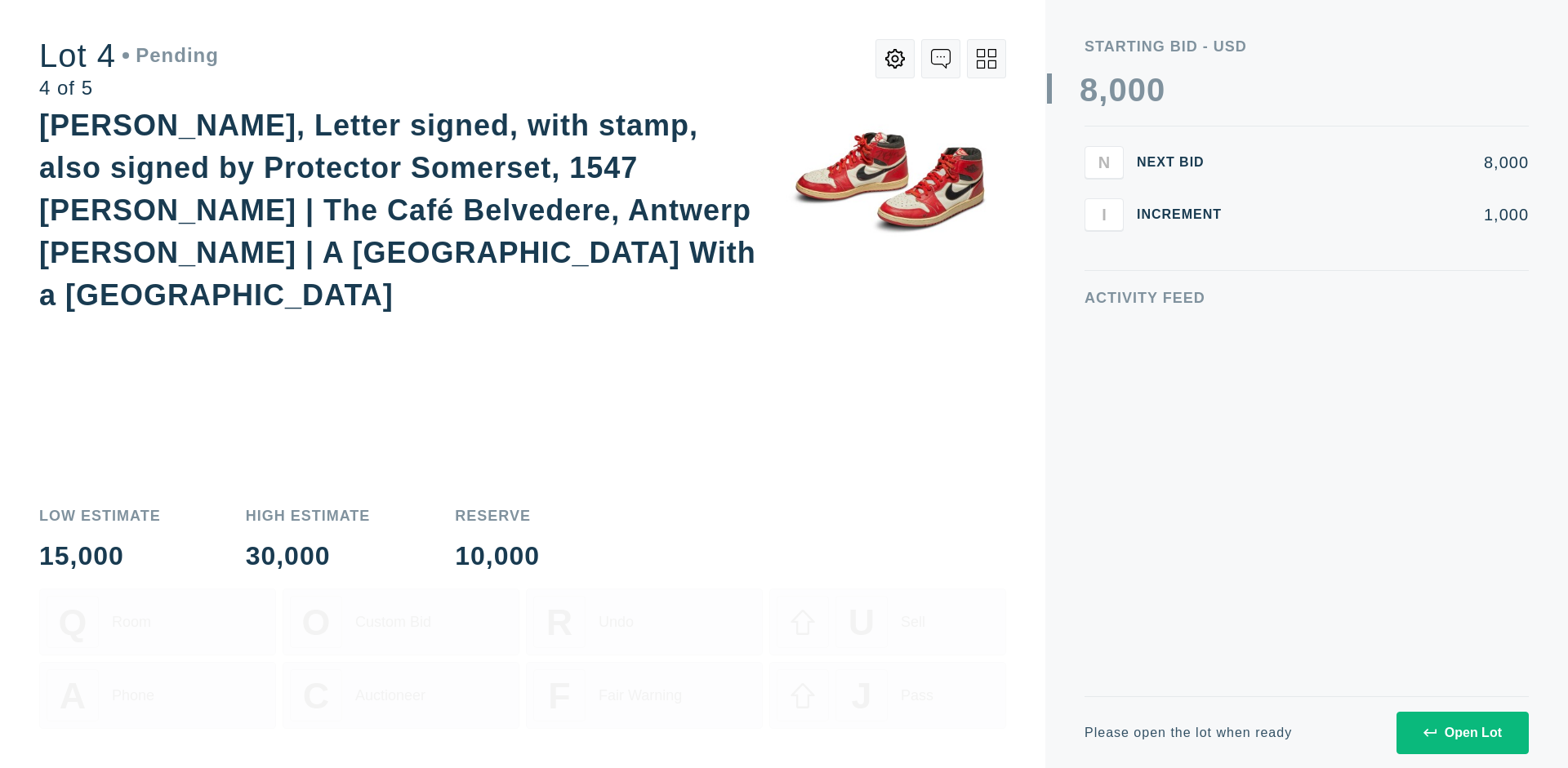
click at [1462, 733] on div "Open Lot" at bounding box center [1463, 733] width 78 height 15
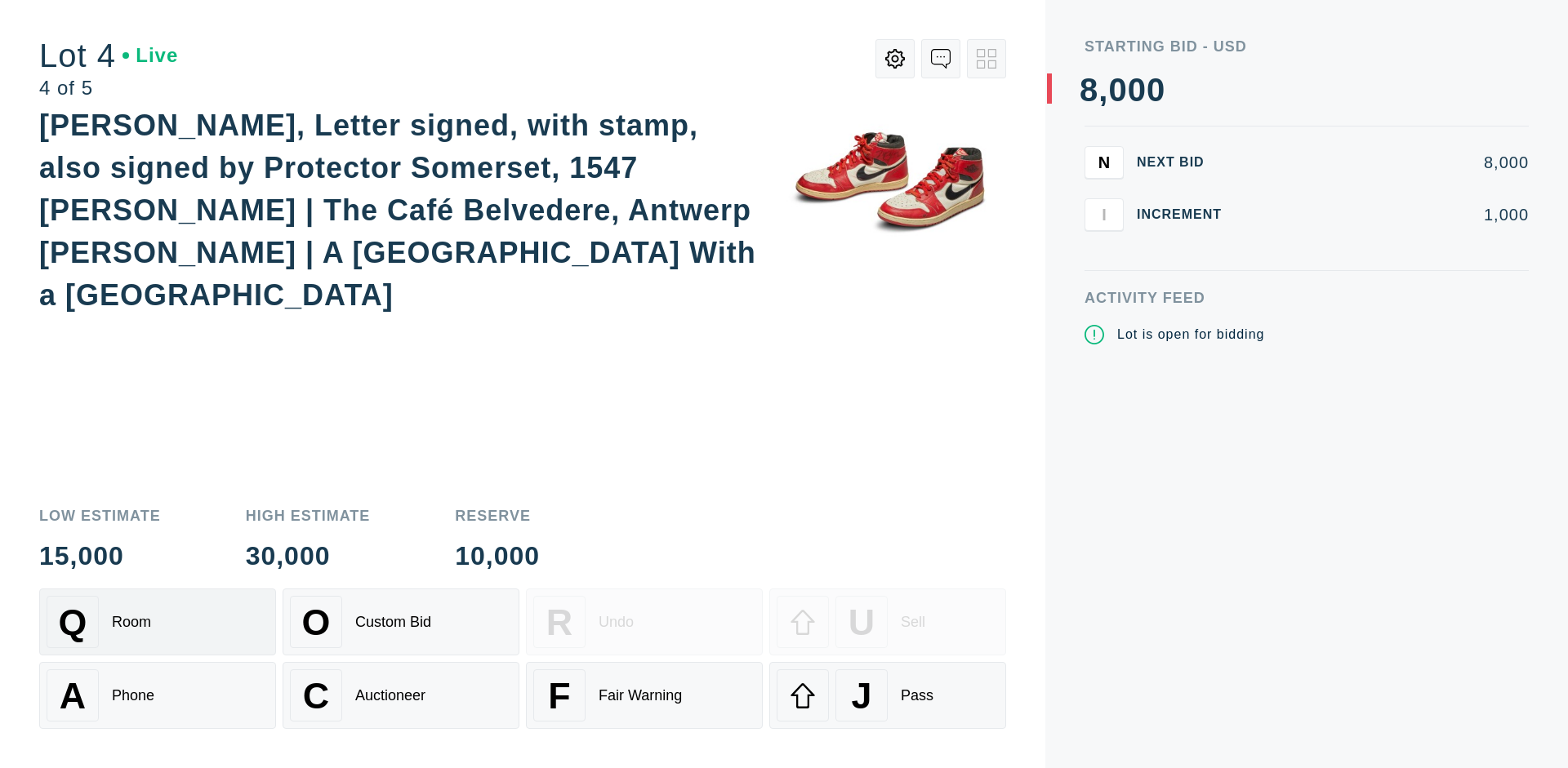
click at [158, 622] on div "Q Room" at bounding box center [158, 621] width 222 height 52
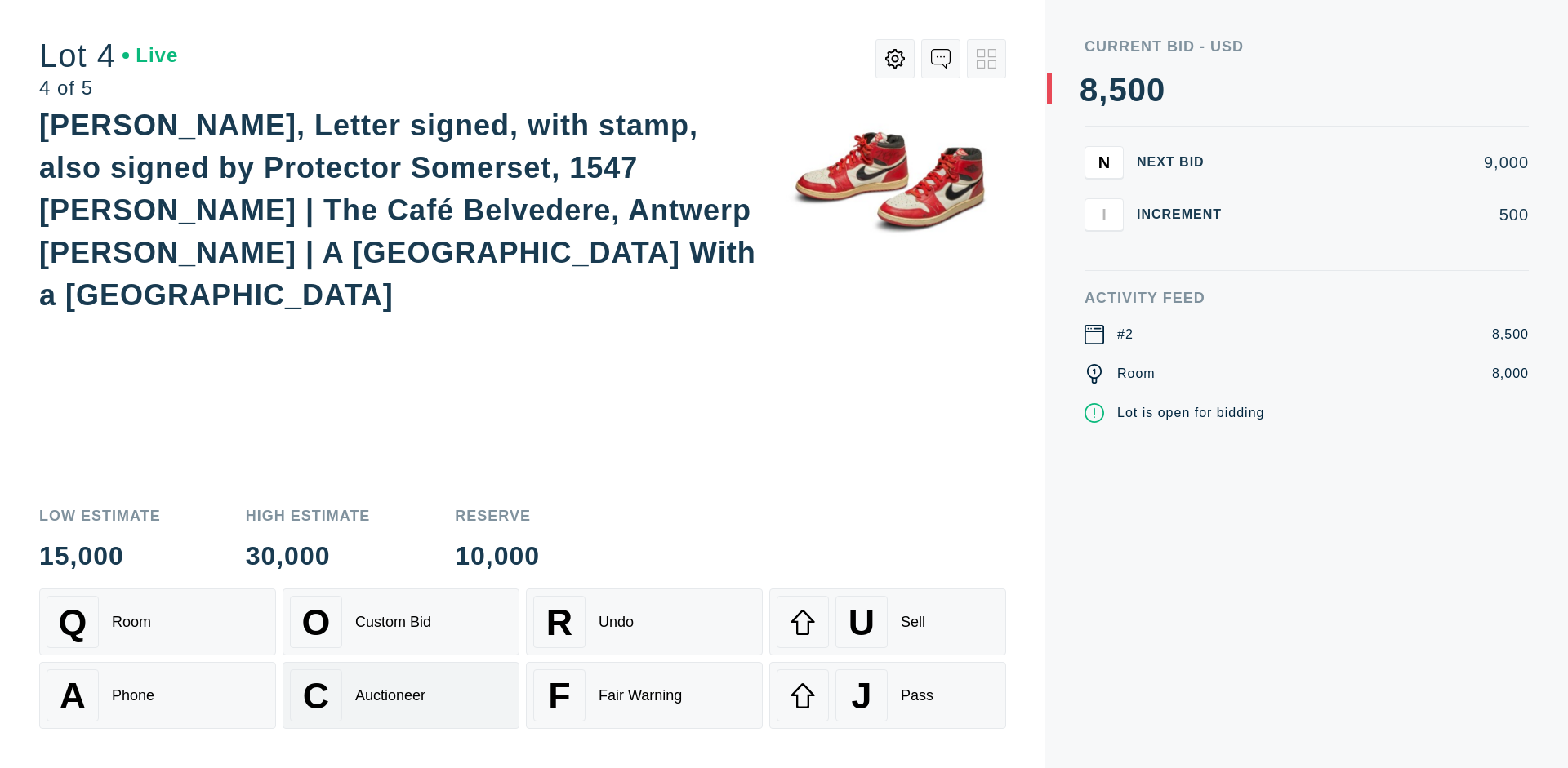
click at [401, 696] on div "Auctioneer" at bounding box center [391, 696] width 71 height 18
click at [888, 696] on div "J Pass" at bounding box center [888, 695] width 222 height 52
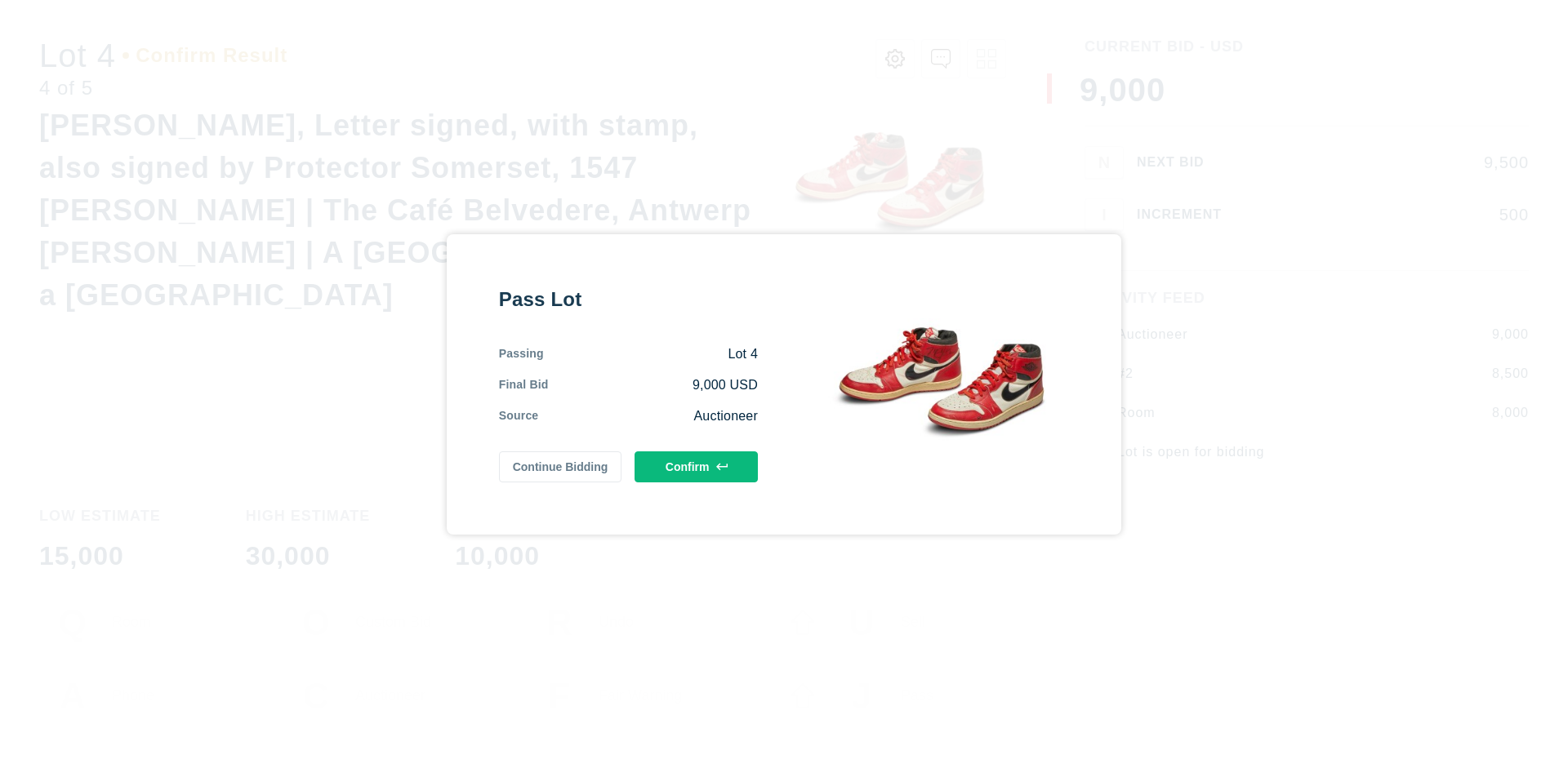
click at [697, 466] on button "Confirm" at bounding box center [697, 467] width 123 height 31
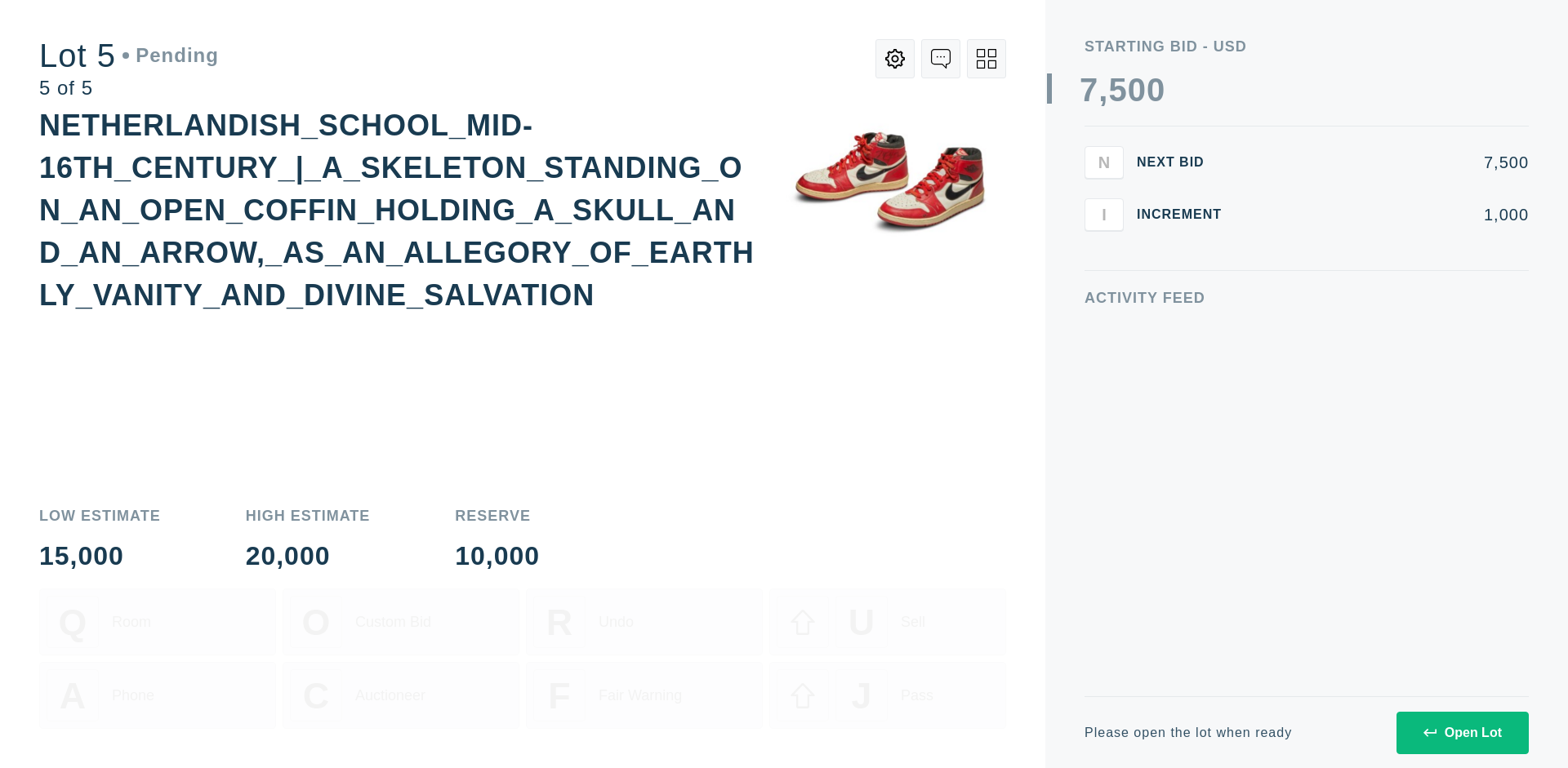
click at [1462, 733] on div "Open Lot" at bounding box center [1463, 733] width 78 height 15
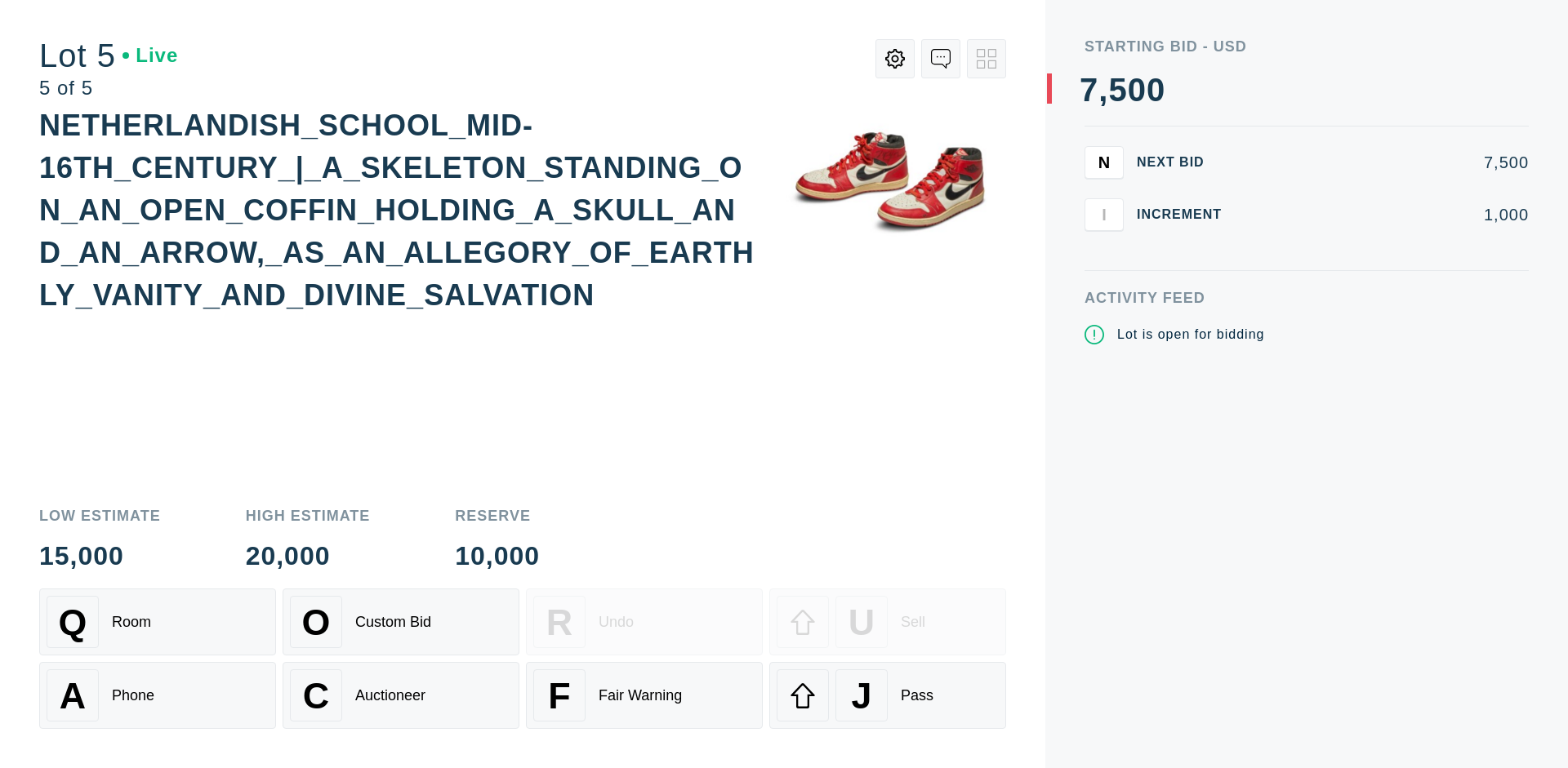
click at [158, 622] on div "Q Room" at bounding box center [158, 621] width 222 height 52
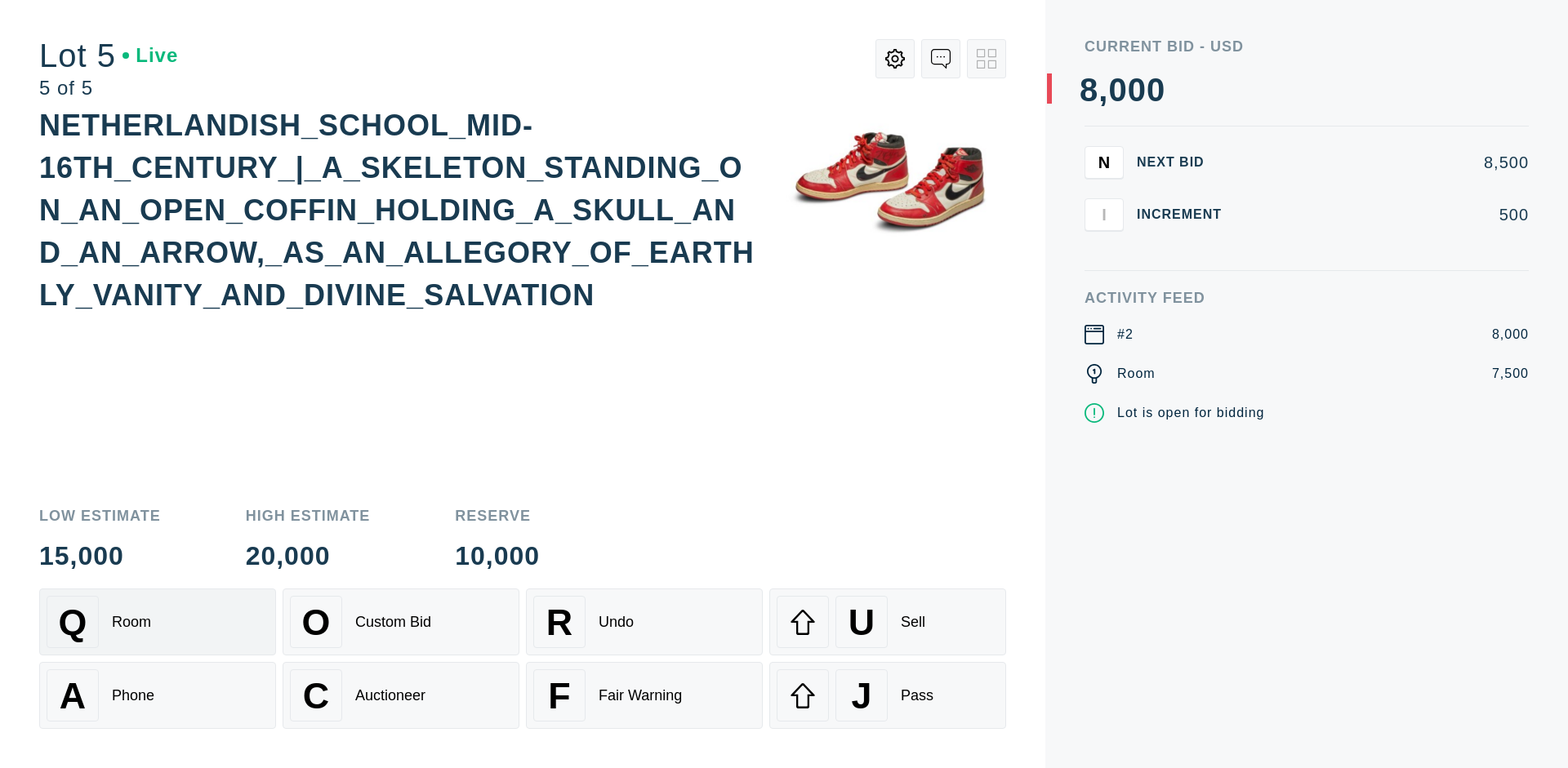
click at [158, 622] on div "Q Room" at bounding box center [158, 621] width 222 height 52
click at [888, 622] on div "U Sell" at bounding box center [888, 621] width 222 height 52
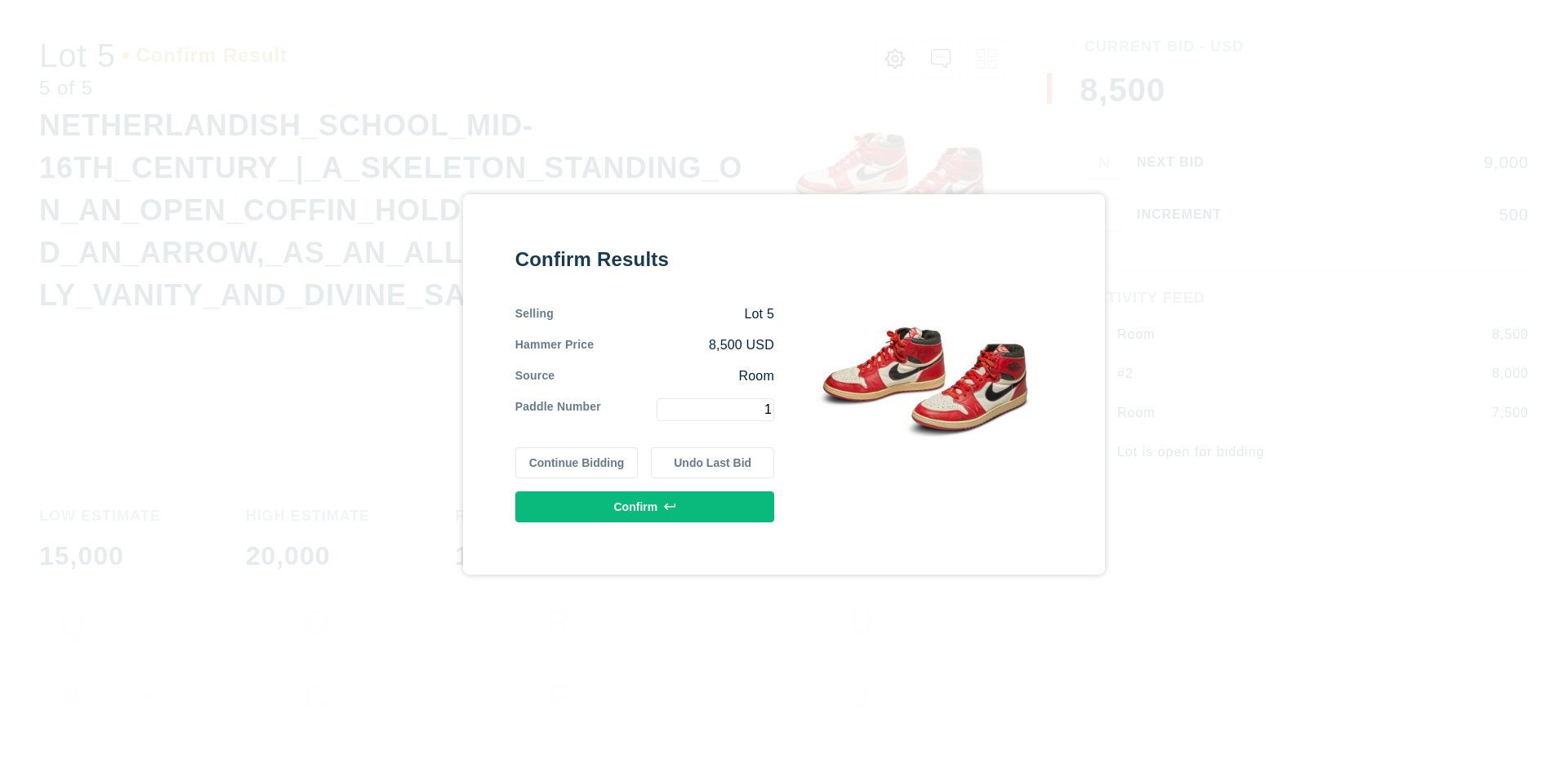
type input "1"
click at [645, 506] on button "Confirm" at bounding box center [645, 507] width 259 height 31
